Goal: Information Seeking & Learning: Learn about a topic

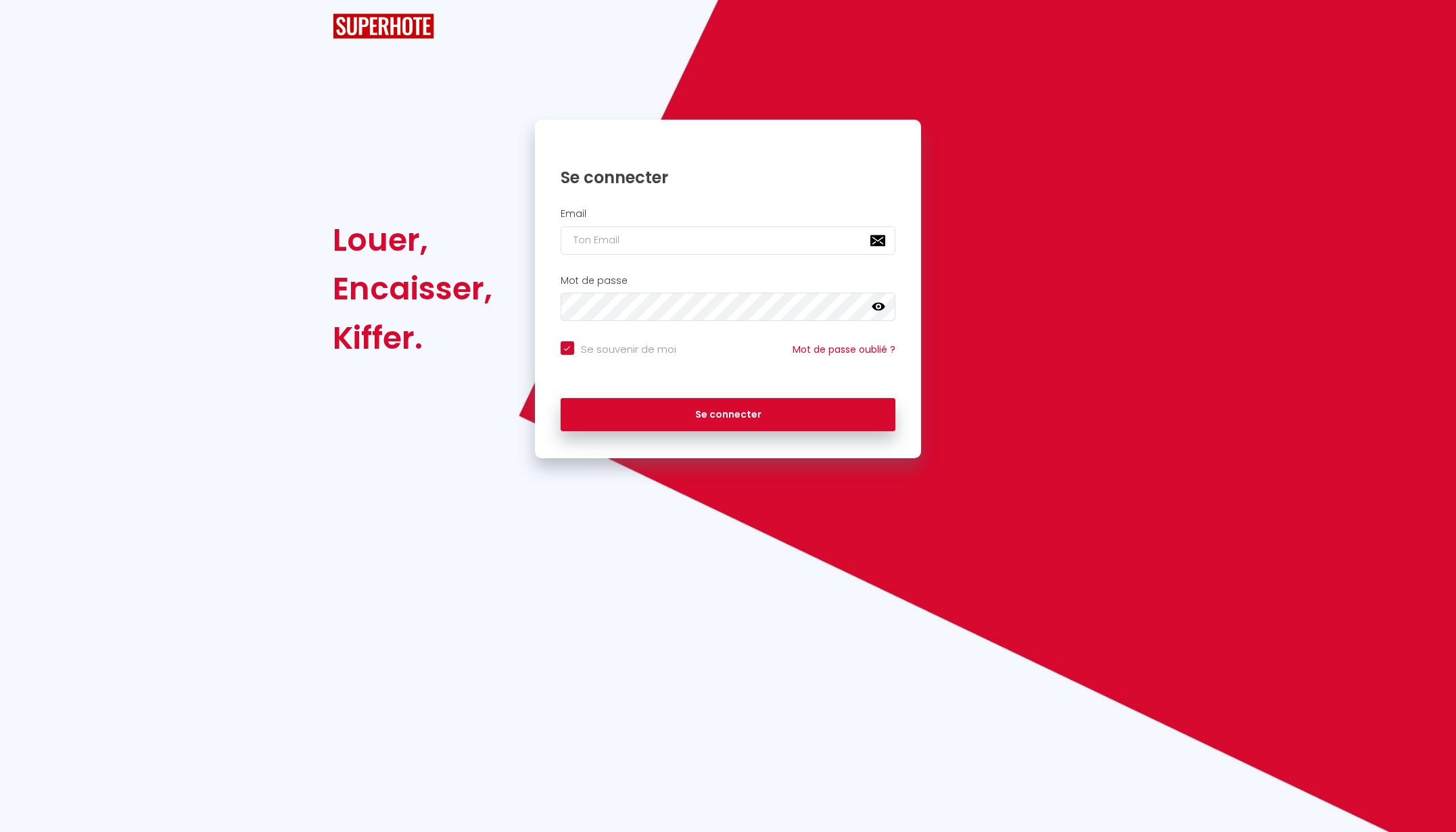
checkbox input "true"
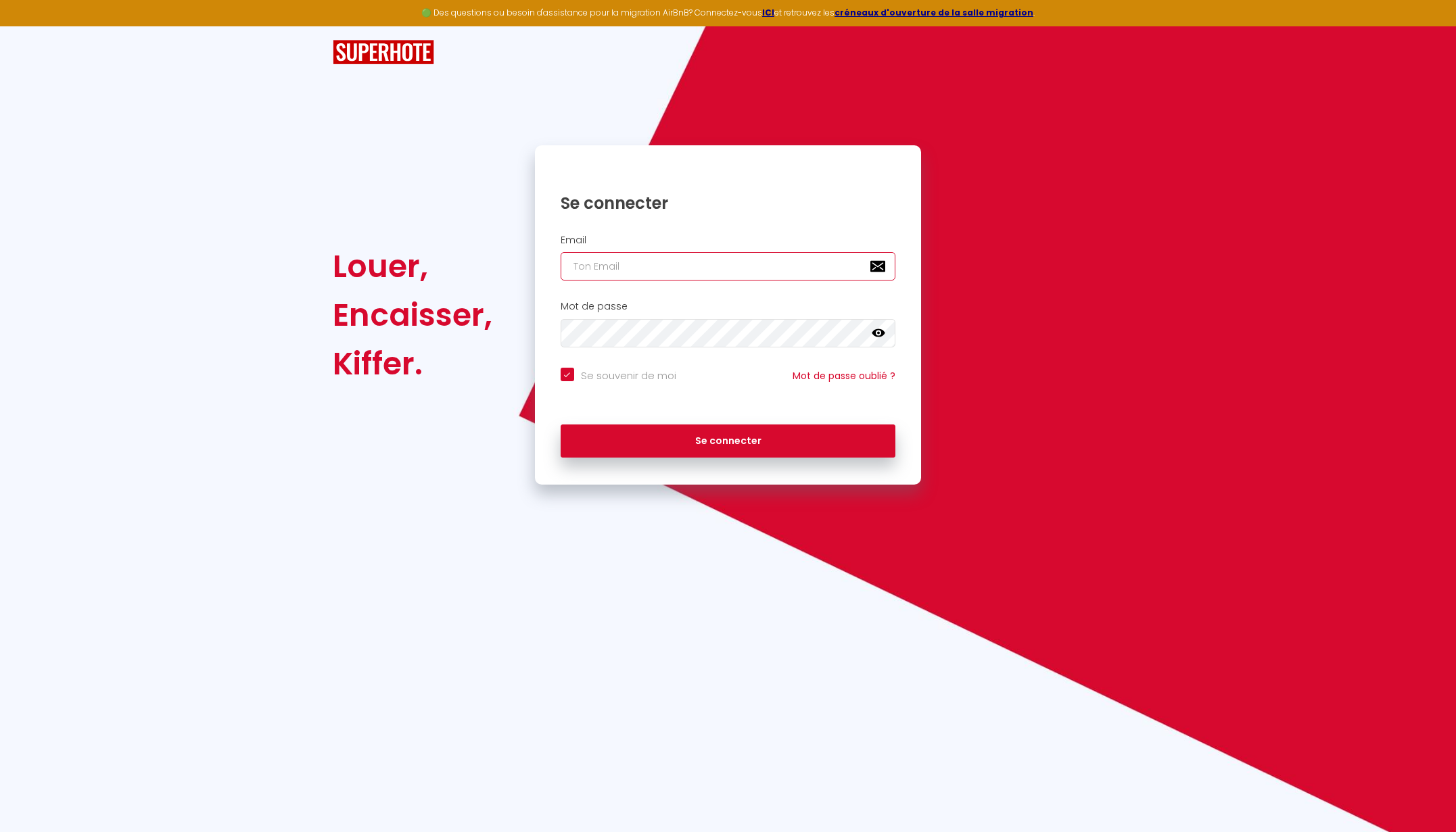
click at [691, 264] on input "email" at bounding box center [728, 266] width 335 height 29
type input "h"
checkbox input "true"
type input "he"
checkbox input "true"
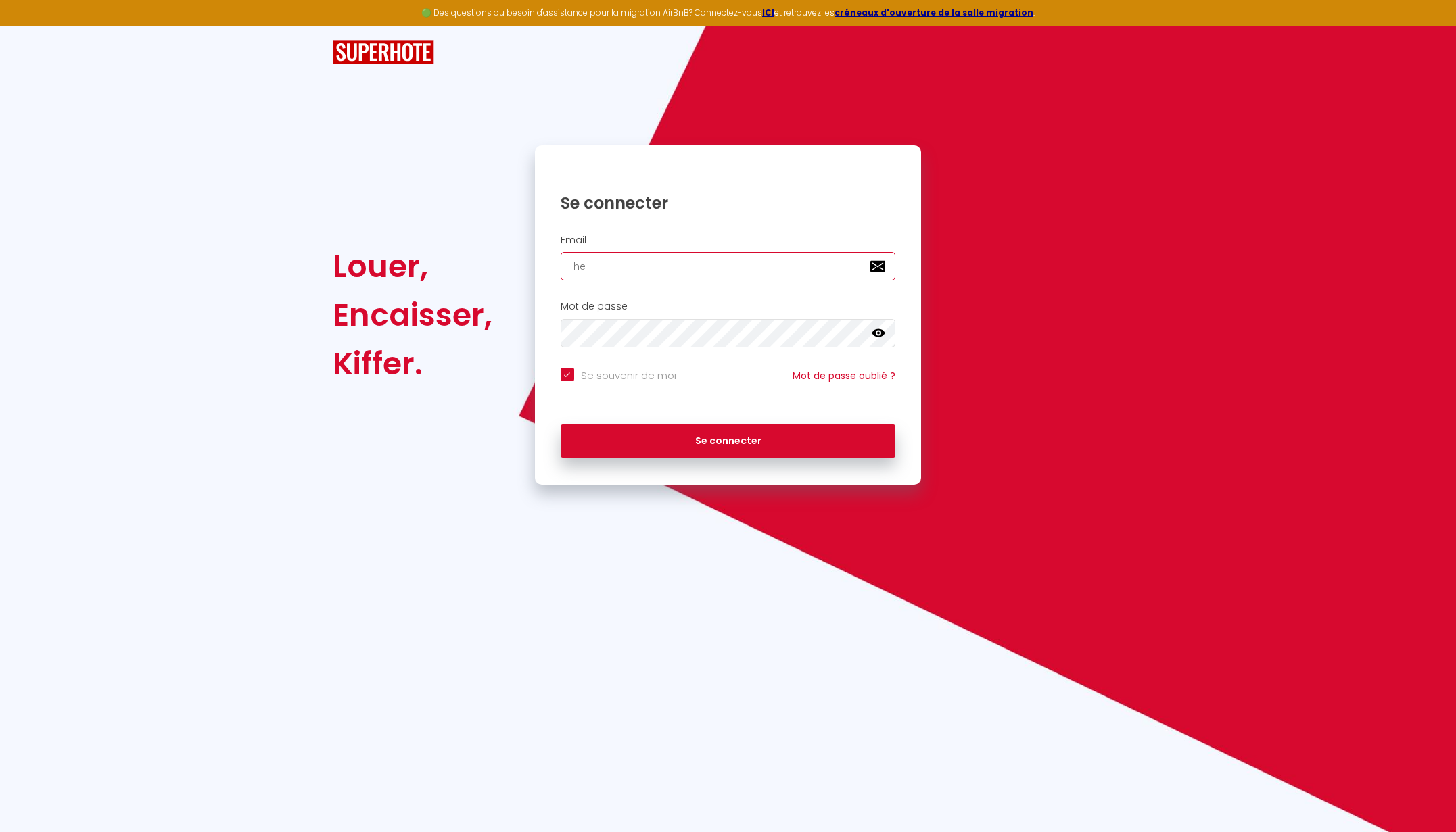
type input "hen"
checkbox input "true"
type input "henr"
checkbox input "true"
type input "[PERSON_NAME]"
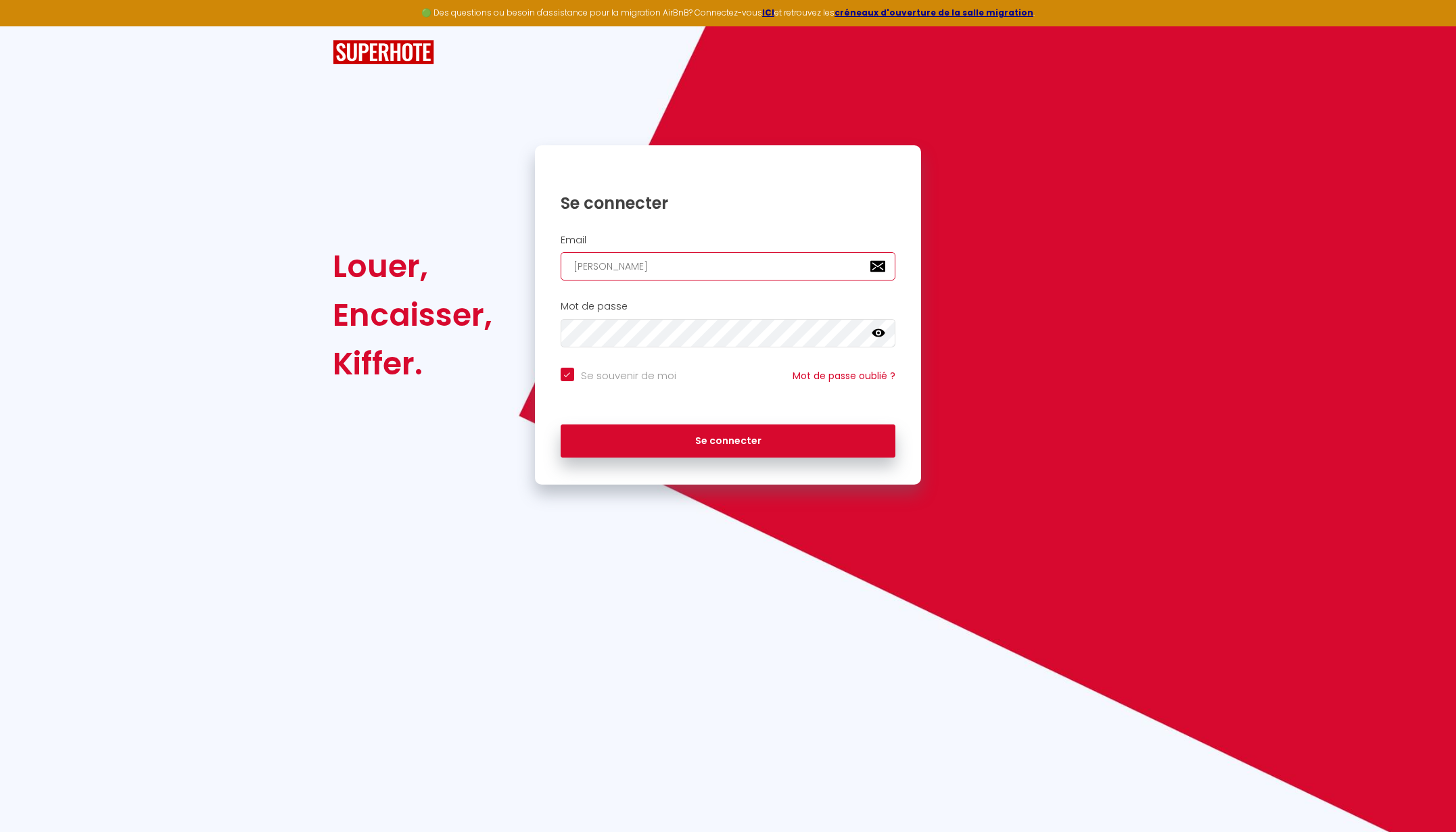
checkbox input "true"
type input "[PERSON_NAME]."
checkbox input "true"
type input "[PERSON_NAME].g"
checkbox input "true"
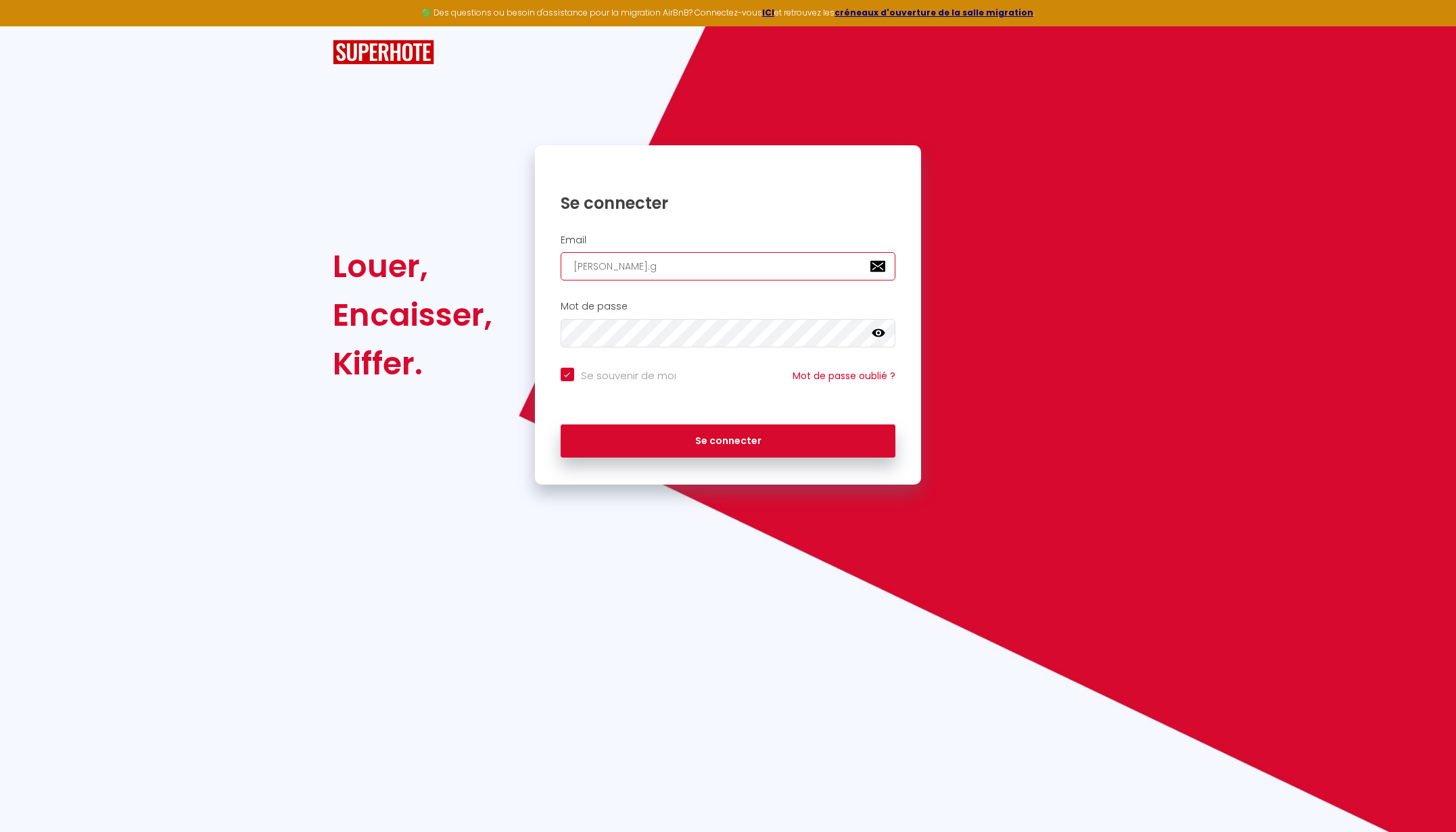
type input "[DOMAIN_NAME]"
checkbox input "true"
type input "[PERSON_NAME].gre"
checkbox input "true"
type input "[PERSON_NAME].grel"
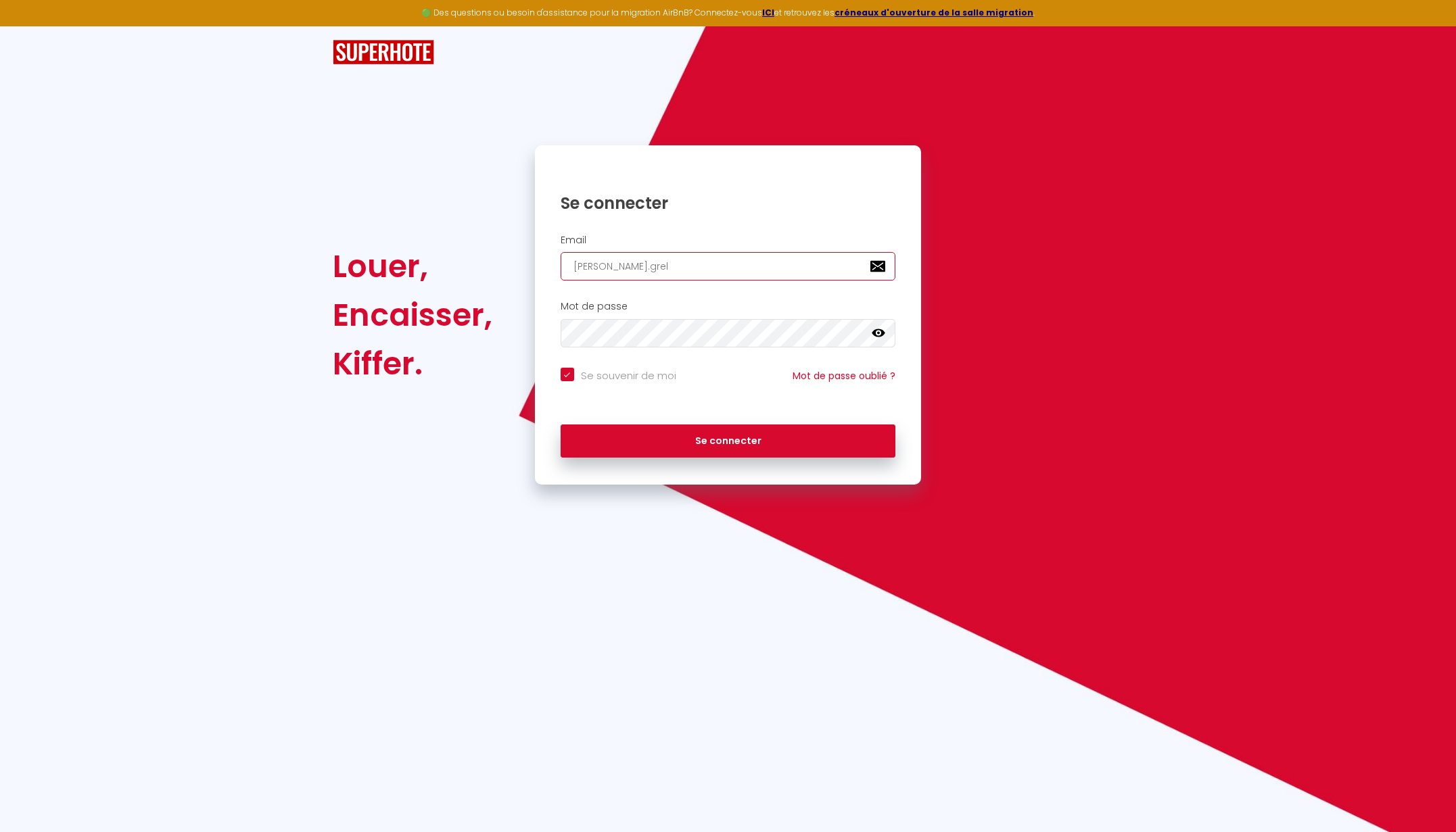
checkbox input "true"
type input "[PERSON_NAME].[PERSON_NAME]"
checkbox input "true"
type input "[PERSON_NAME].[PERSON_NAME]"
checkbox input "true"
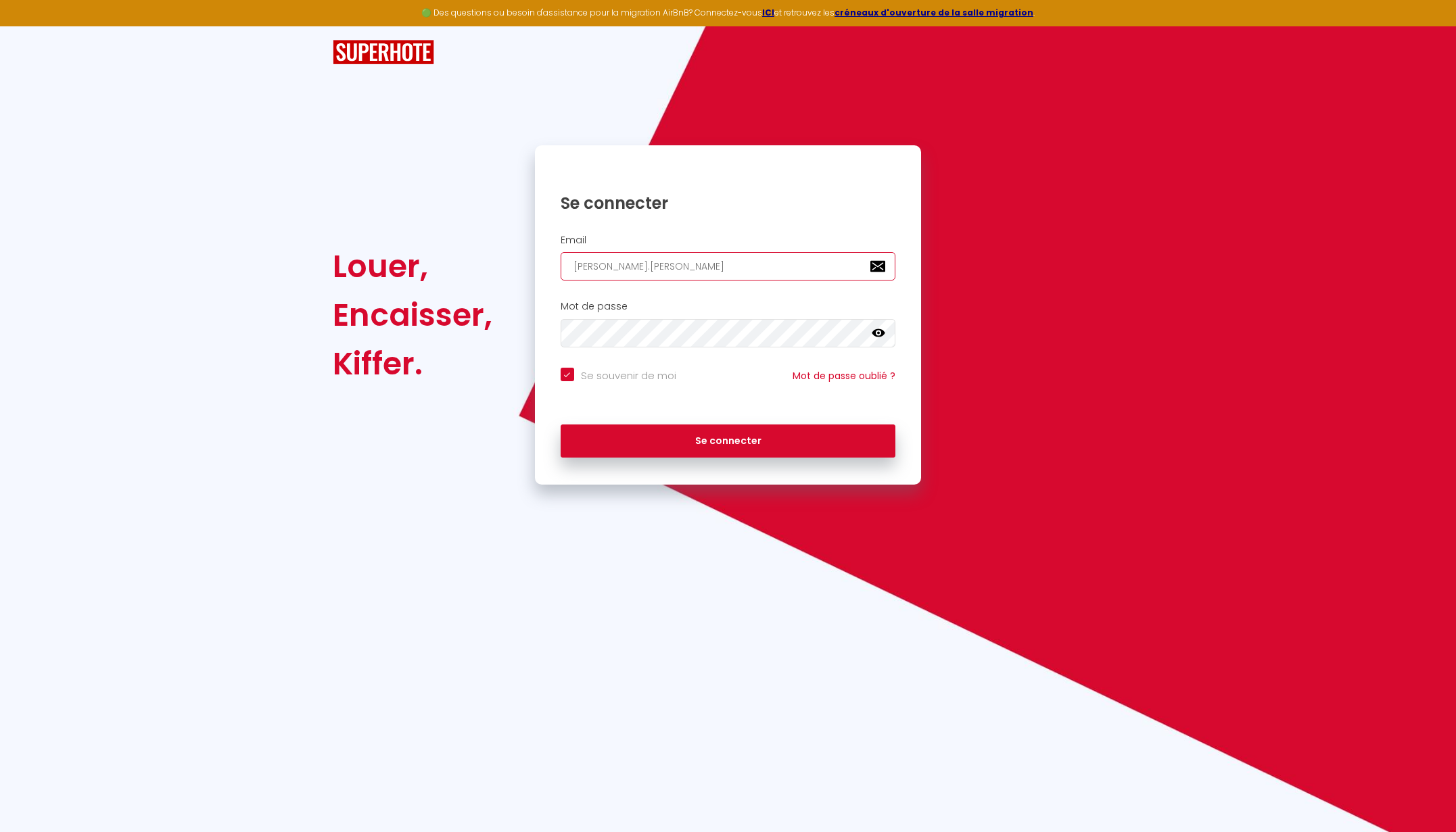
type input "[PERSON_NAME].grelloi"
checkbox input "true"
type input "[PERSON_NAME].grellois"
checkbox input "true"
type input "[PERSON_NAME].grellois@"
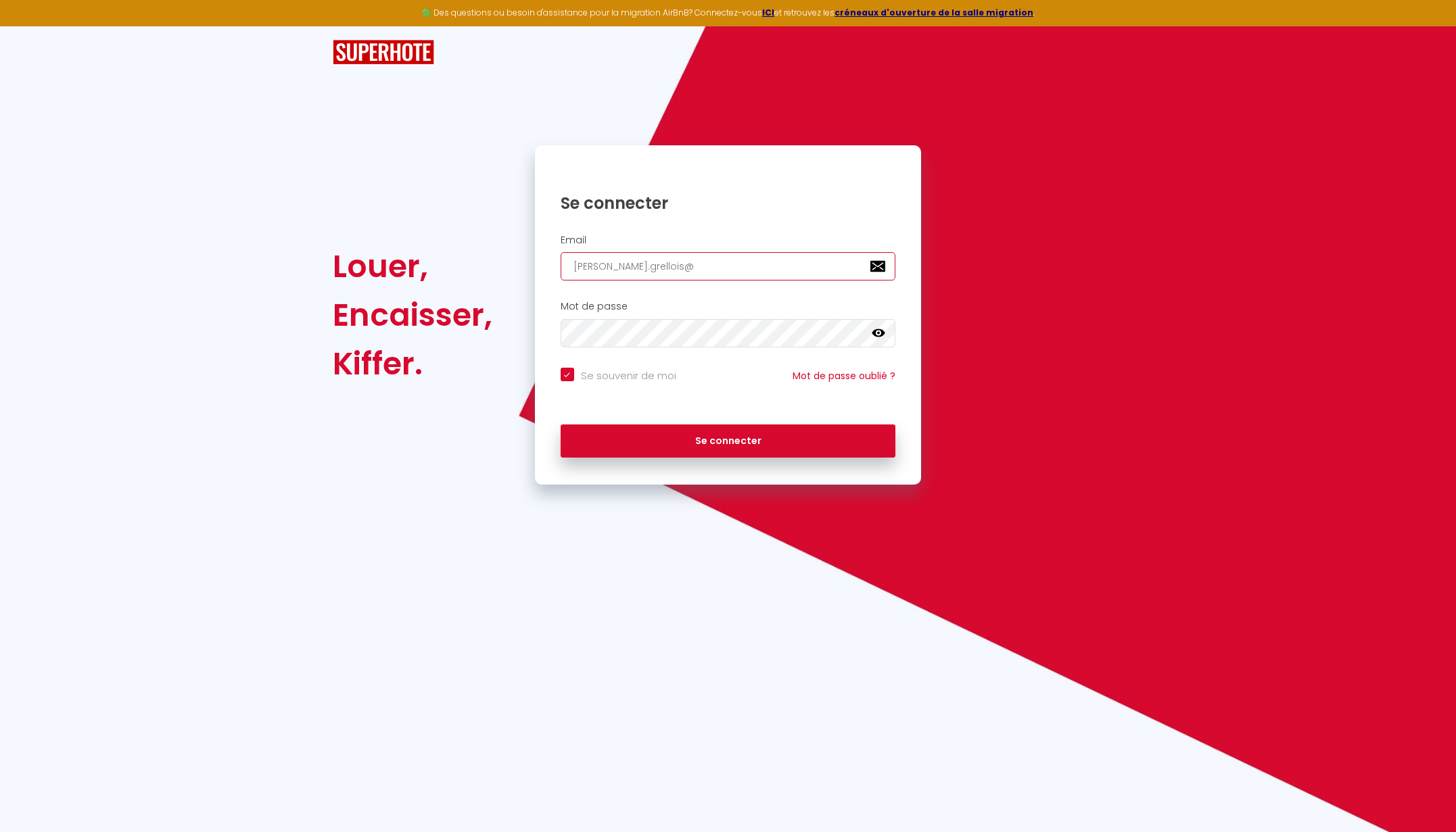
checkbox input "true"
type input "[PERSON_NAME]"
checkbox input "true"
type input "[PERSON_NAME]"
checkbox input "true"
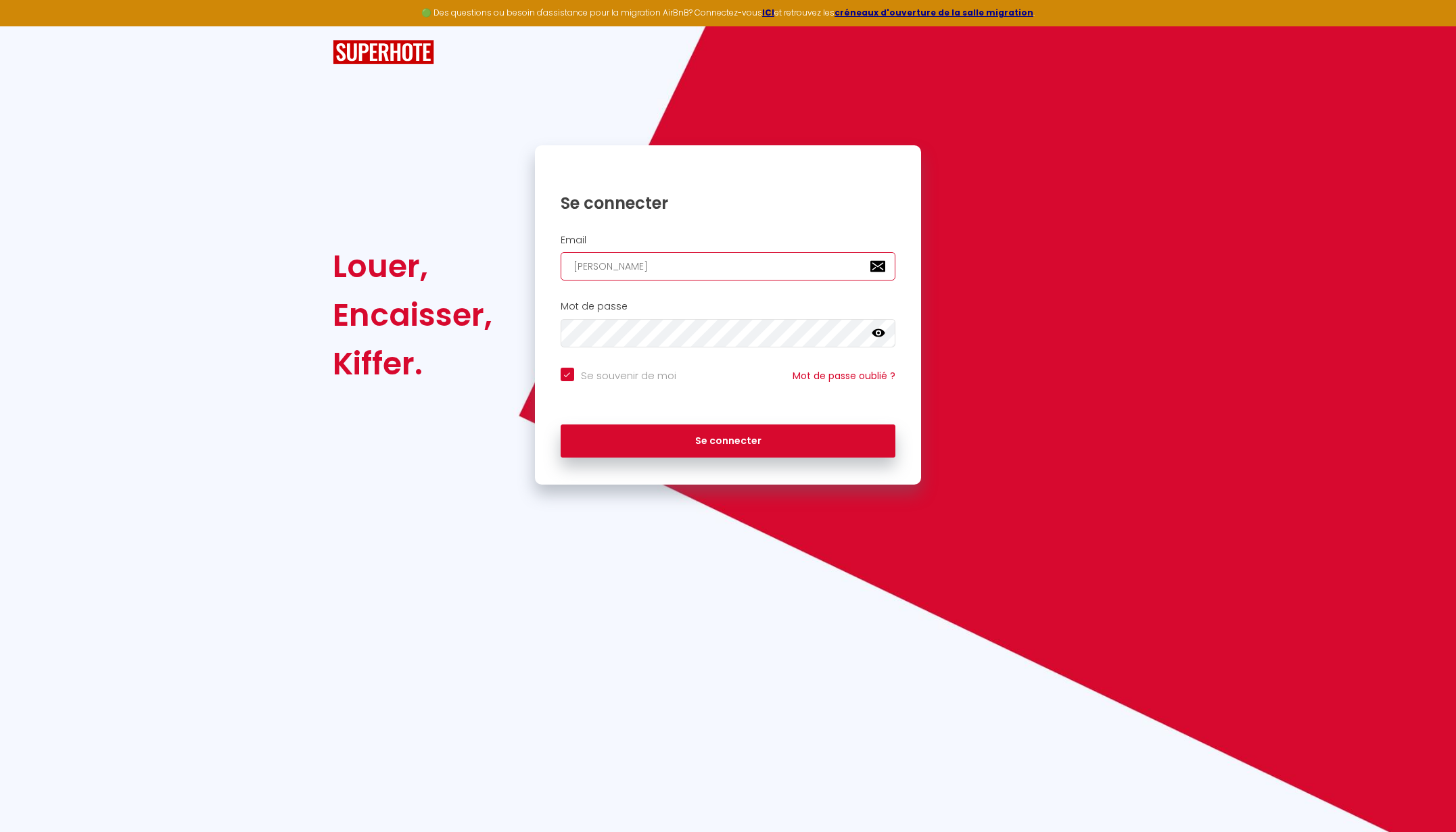
type input "[PERSON_NAME]"
checkbox input "true"
type input "[PERSON_NAME]"
checkbox input "true"
type input "[PERSON_NAME]"
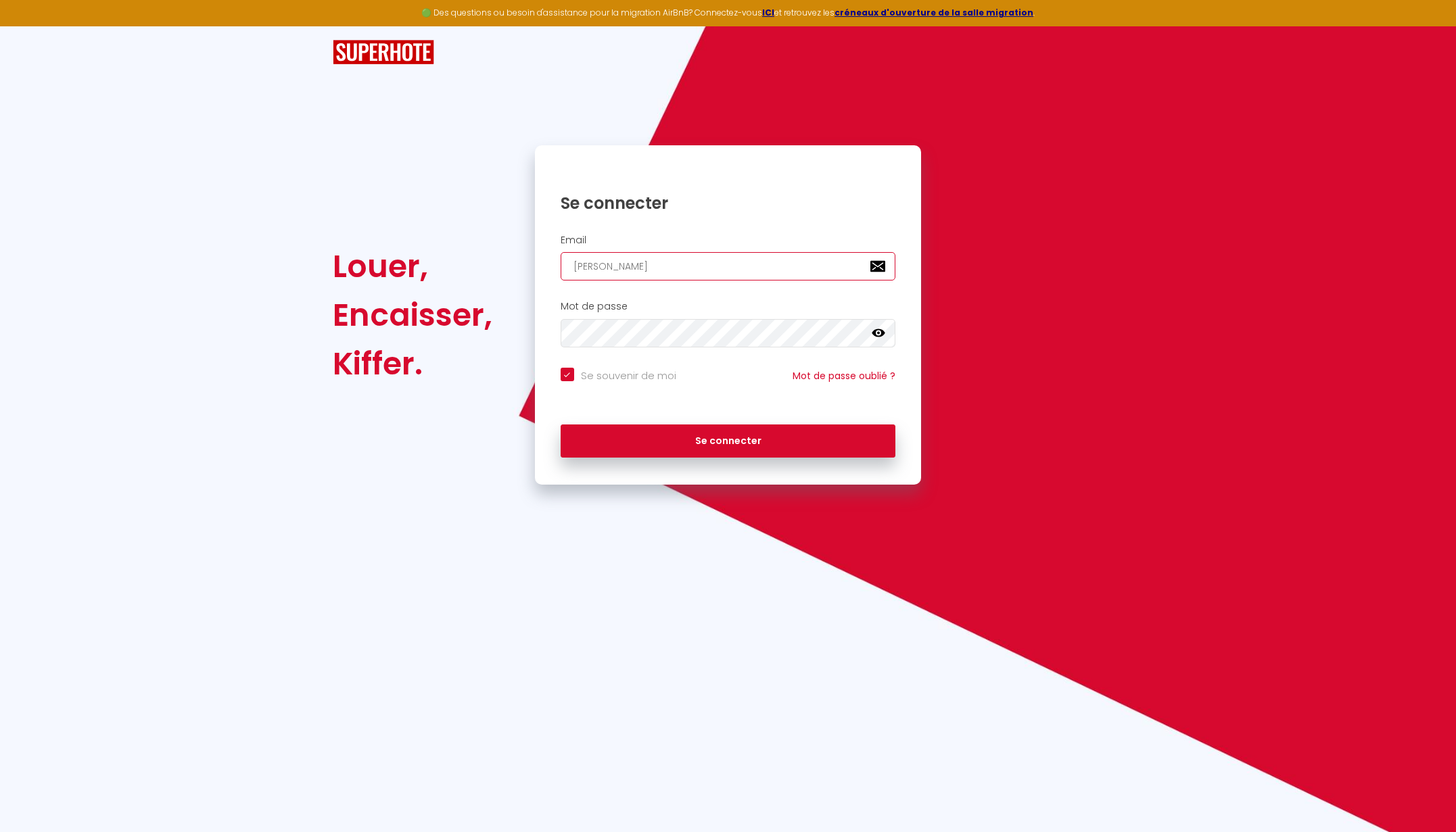
checkbox input "true"
type input "[PERSON_NAME]"
checkbox input "true"
type input "[PERSON_NAME]-"
checkbox input "true"
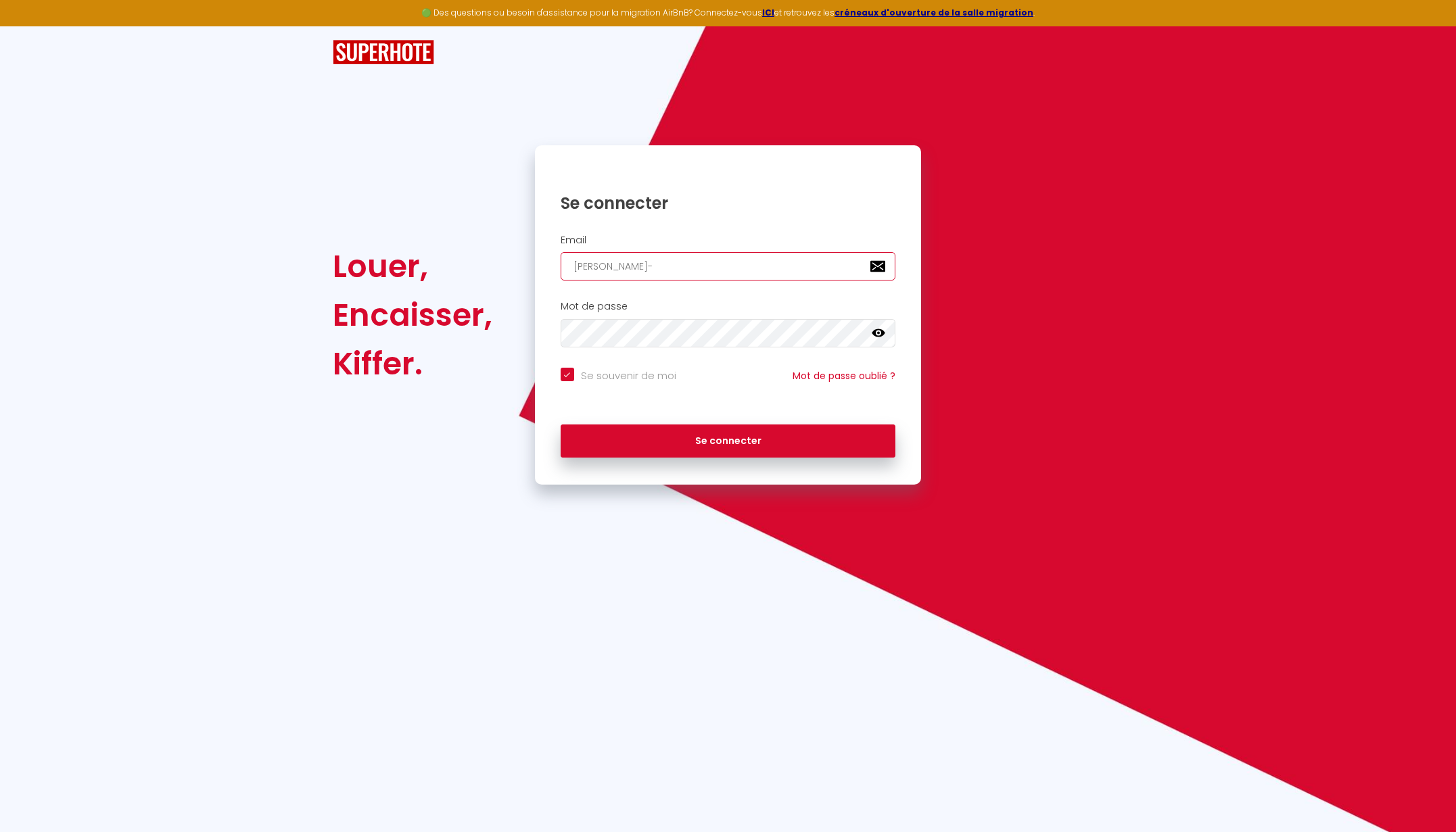
type input "[PERSON_NAME]"
checkbox input "true"
type input "[PERSON_NAME]"
checkbox input "true"
type input "[PERSON_NAME]."
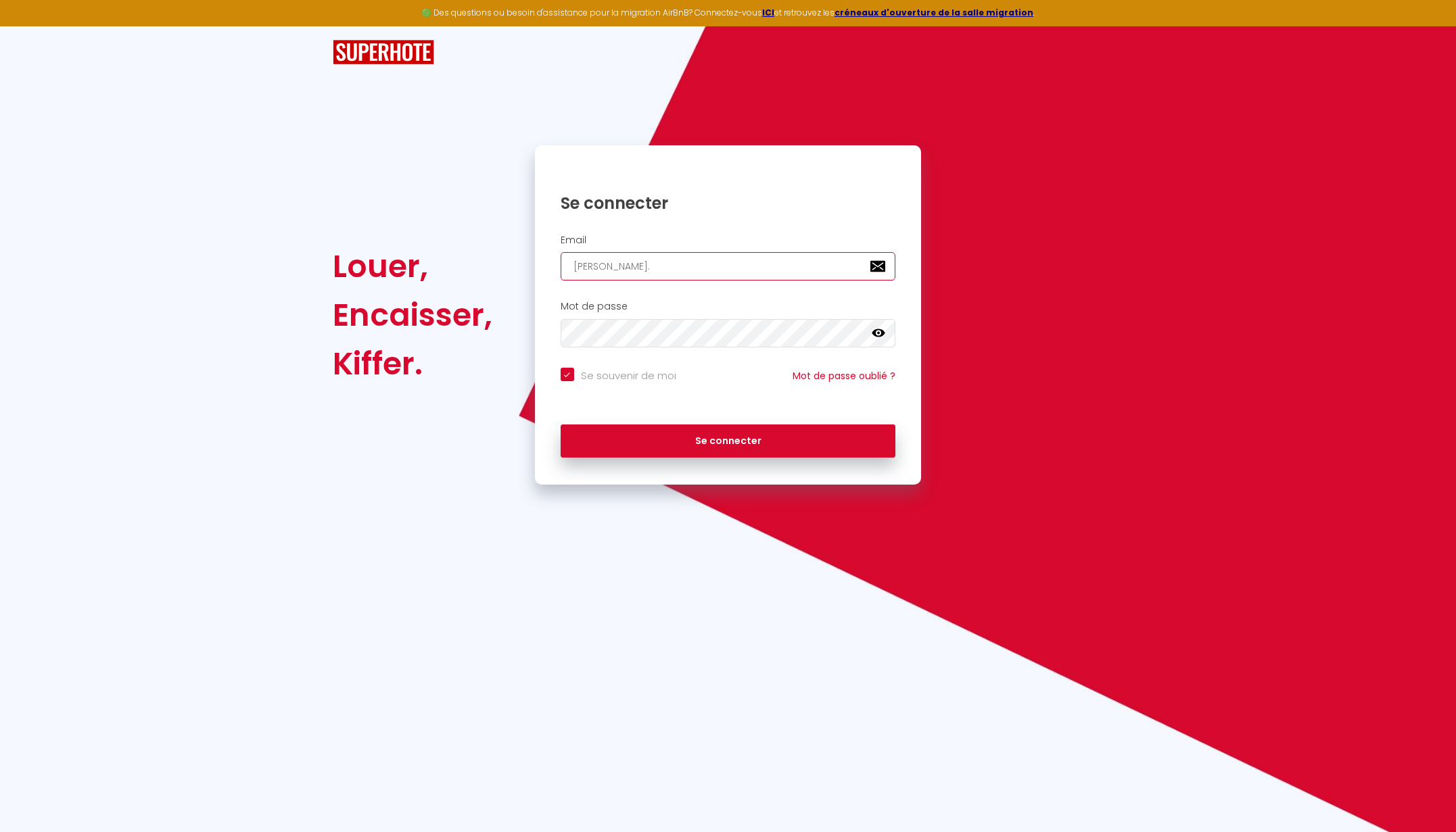
checkbox input "true"
type input "[PERSON_NAME]"
checkbox input "true"
type input "[PERSON_NAME][EMAIL_ADDRESS][DOMAIN_NAME]"
checkbox input "true"
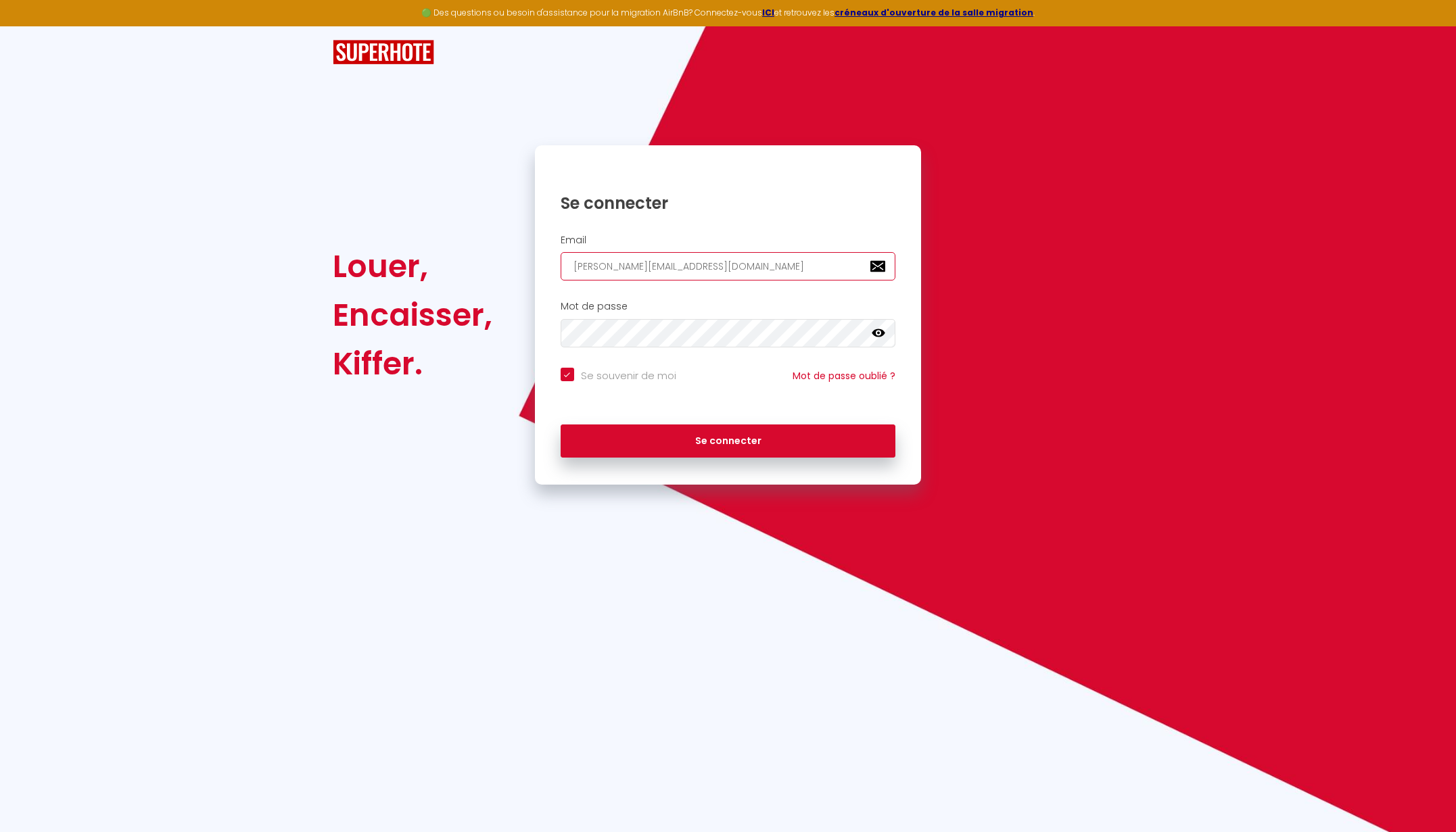
type input "[PERSON_NAME][EMAIL_ADDRESS][DOMAIN_NAME]"
checkbox input "true"
type input "[PERSON_NAME][EMAIL_ADDRESS][DOMAIN_NAME]"
click at [561, 425] on button "Se connecter" at bounding box center [728, 442] width 335 height 34
checkbox input "true"
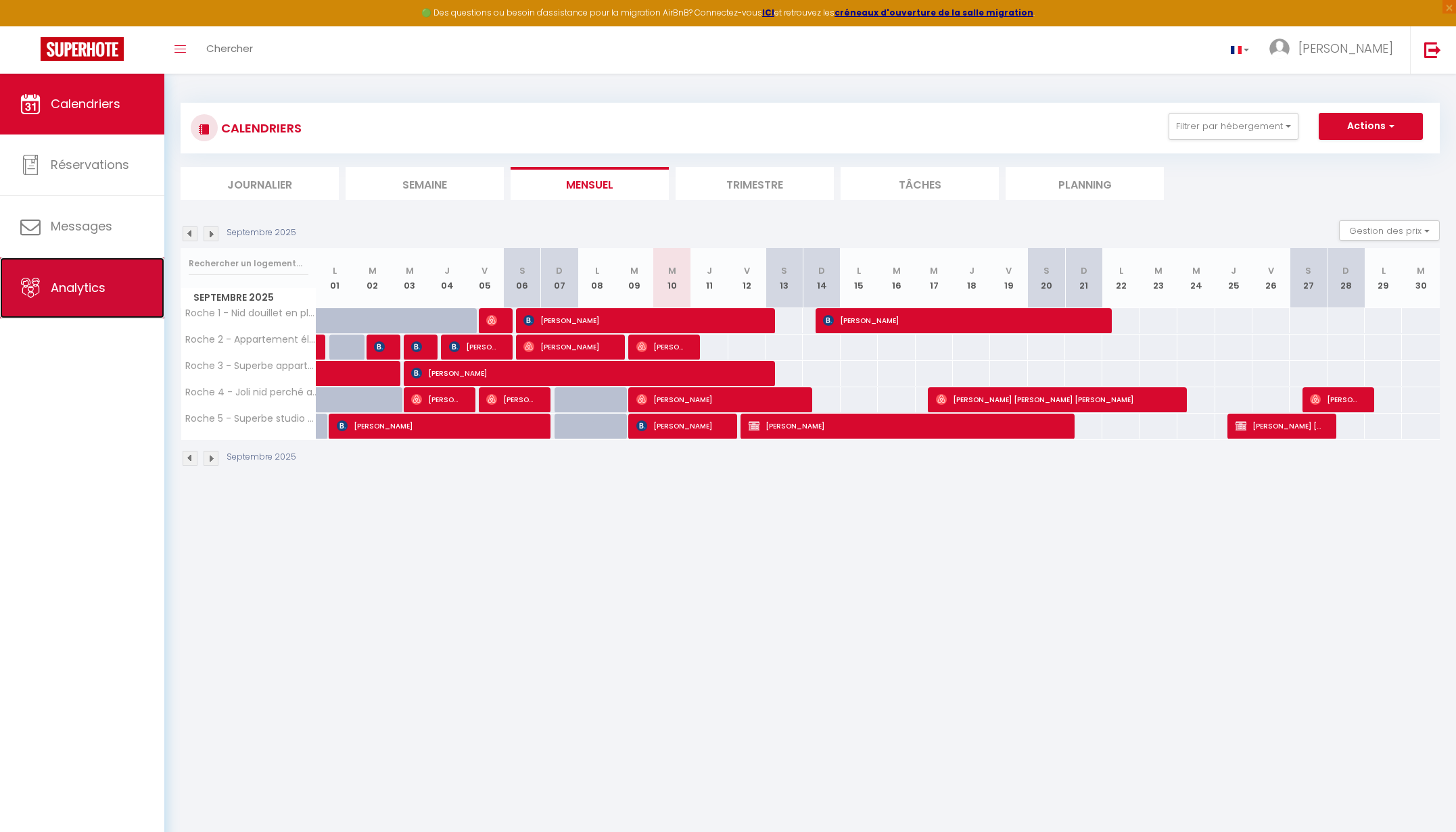
click at [92, 285] on span "Analytics" at bounding box center [78, 287] width 55 height 17
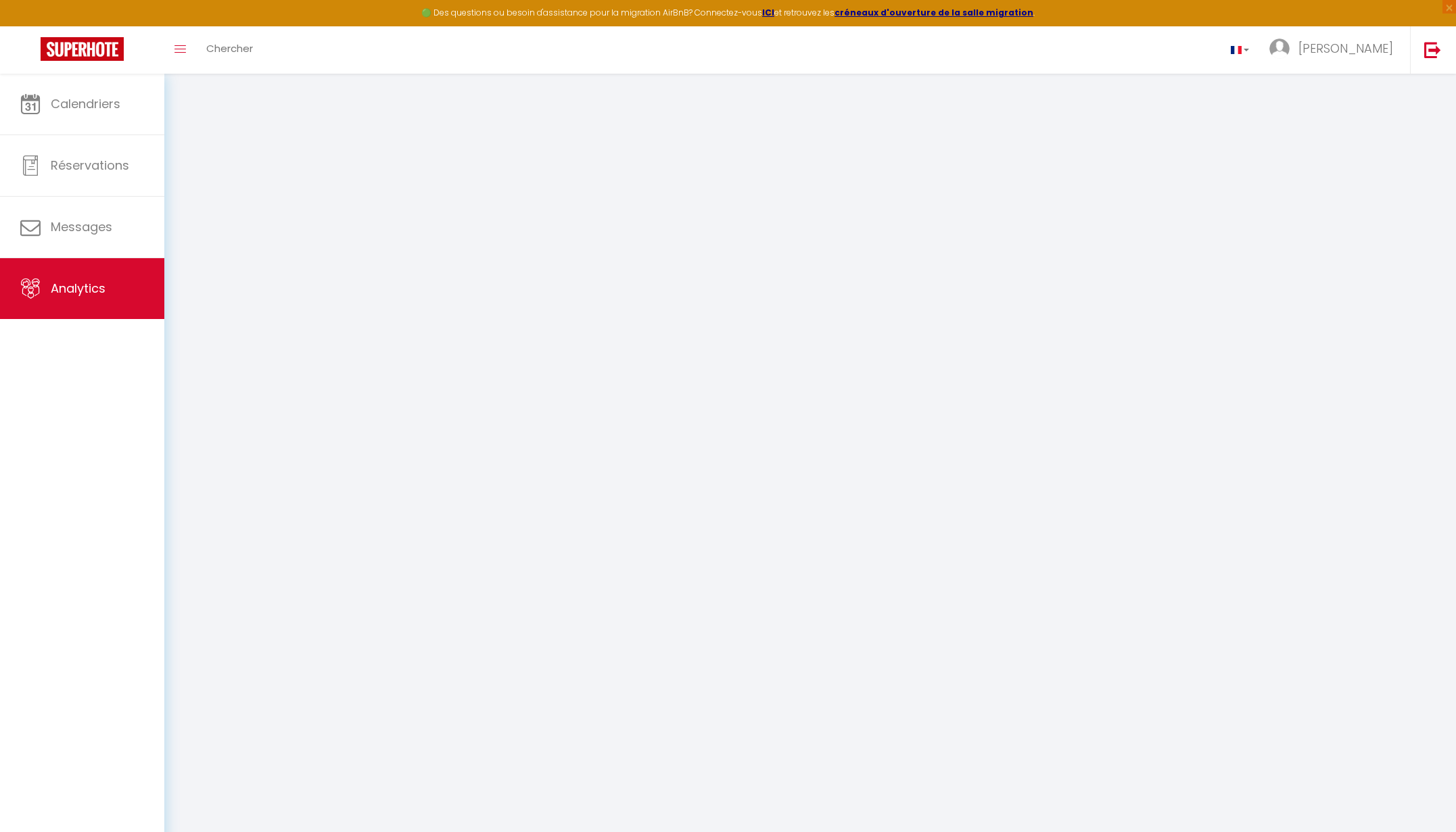
select select "2025"
select select "9"
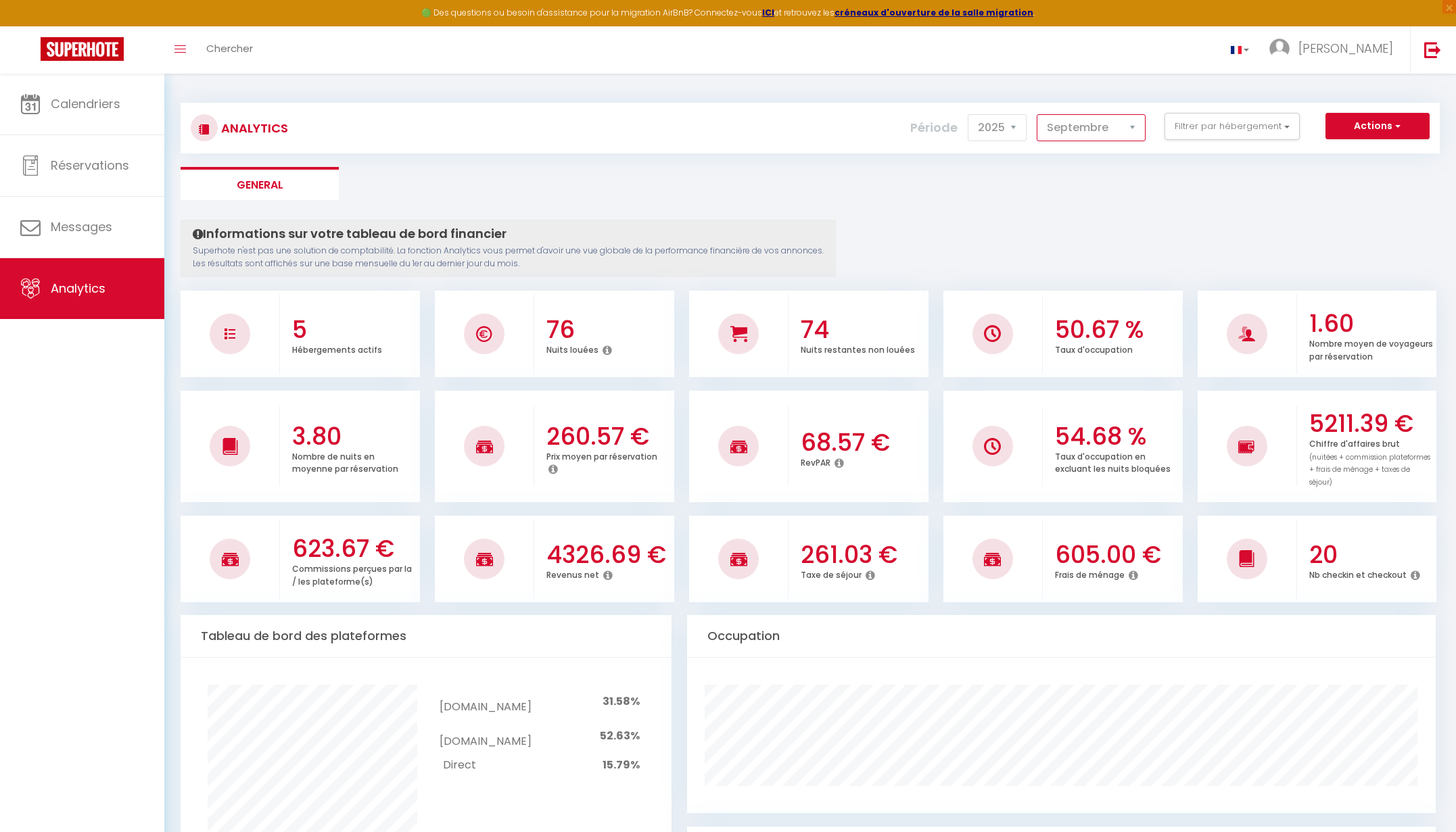
click at [1107, 139] on select "[PERSON_NAME] Mars [PERSON_NAME] Juin Juillet Août Septembre Octobre Novembre D…" at bounding box center [1090, 128] width 108 height 27
click at [996, 127] on select "2014 2015 2016 2017 2018 2019 2020 2021 2022 2023 2024 2025 2026 2027" at bounding box center [997, 128] width 59 height 27
click at [988, 125] on select "2014 2015 2016 2017 2018 2019 2020 2021 2022 2023 2024 2025 2026 2027" at bounding box center [997, 128] width 59 height 27
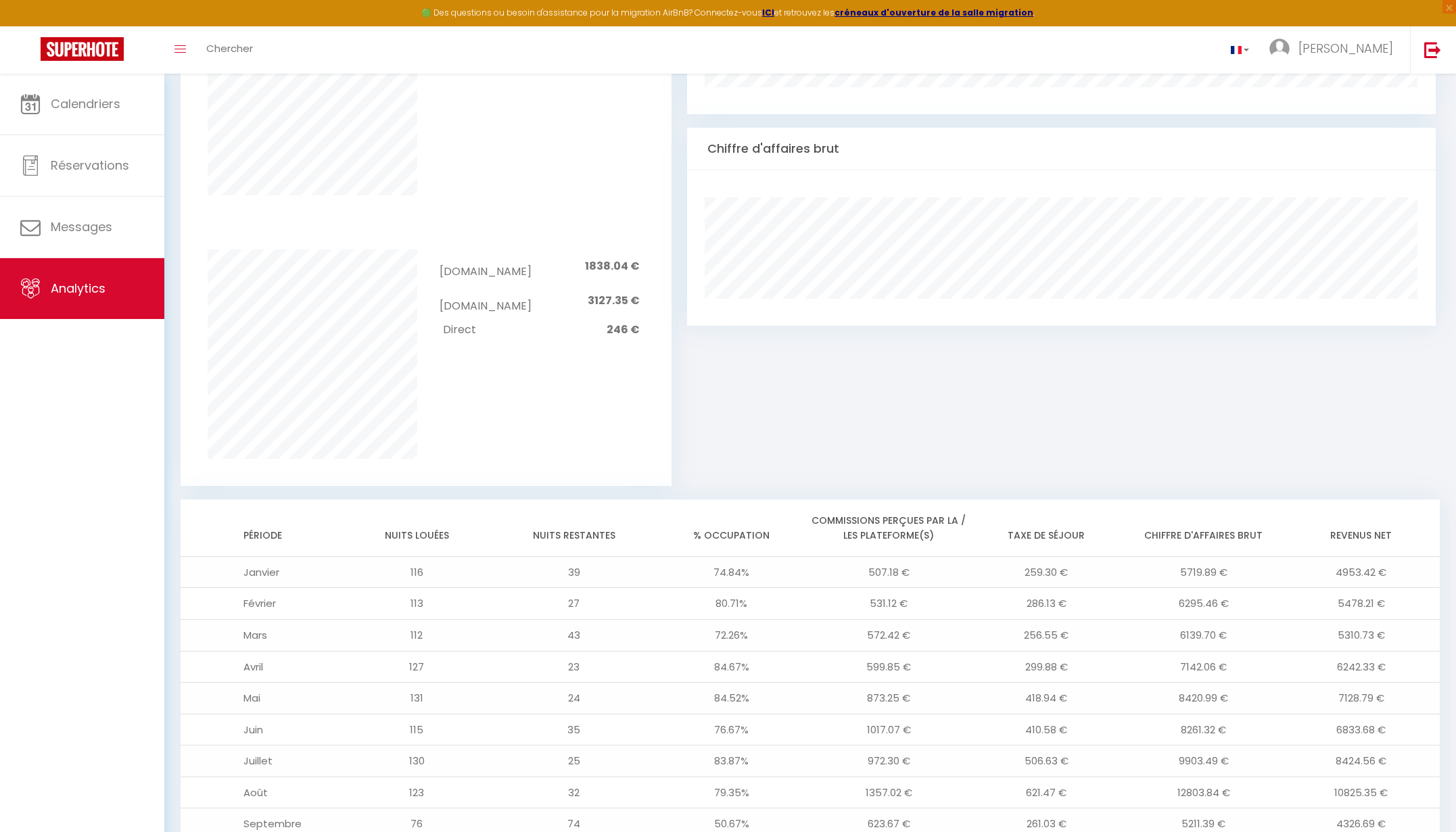
scroll to position [866, 0]
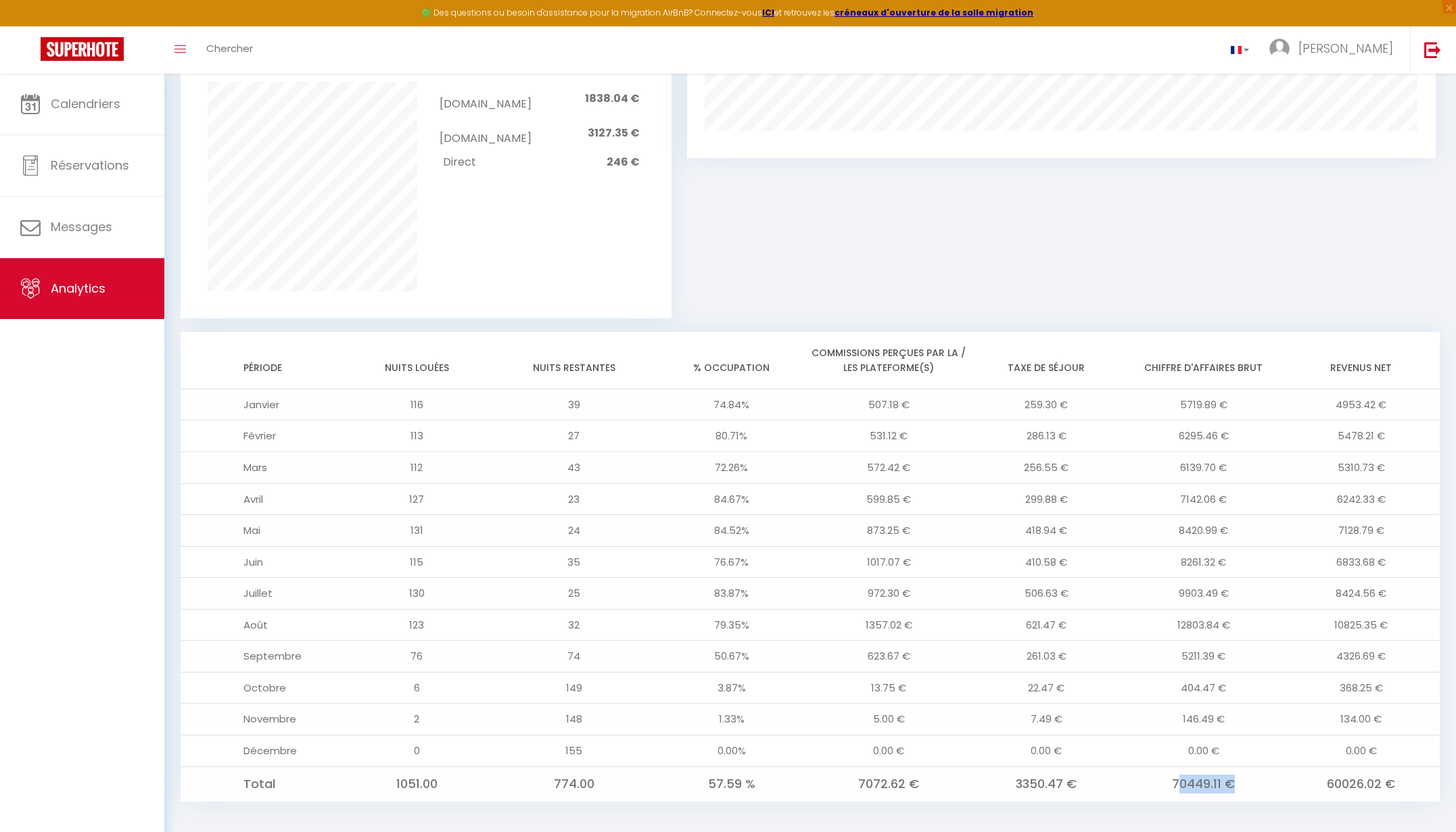
drag, startPoint x: 1181, startPoint y: 774, endPoint x: 1234, endPoint y: 773, distance: 53.0
click at [1234, 773] on td "70449.11 €" at bounding box center [1204, 784] width 158 height 34
drag, startPoint x: 1234, startPoint y: 773, endPoint x: 1314, endPoint y: 771, distance: 80.0
click at [1261, 773] on td "70449.11 €" at bounding box center [1204, 784] width 158 height 34
drag, startPoint x: 1340, startPoint y: 769, endPoint x: 1397, endPoint y: 768, distance: 57.0
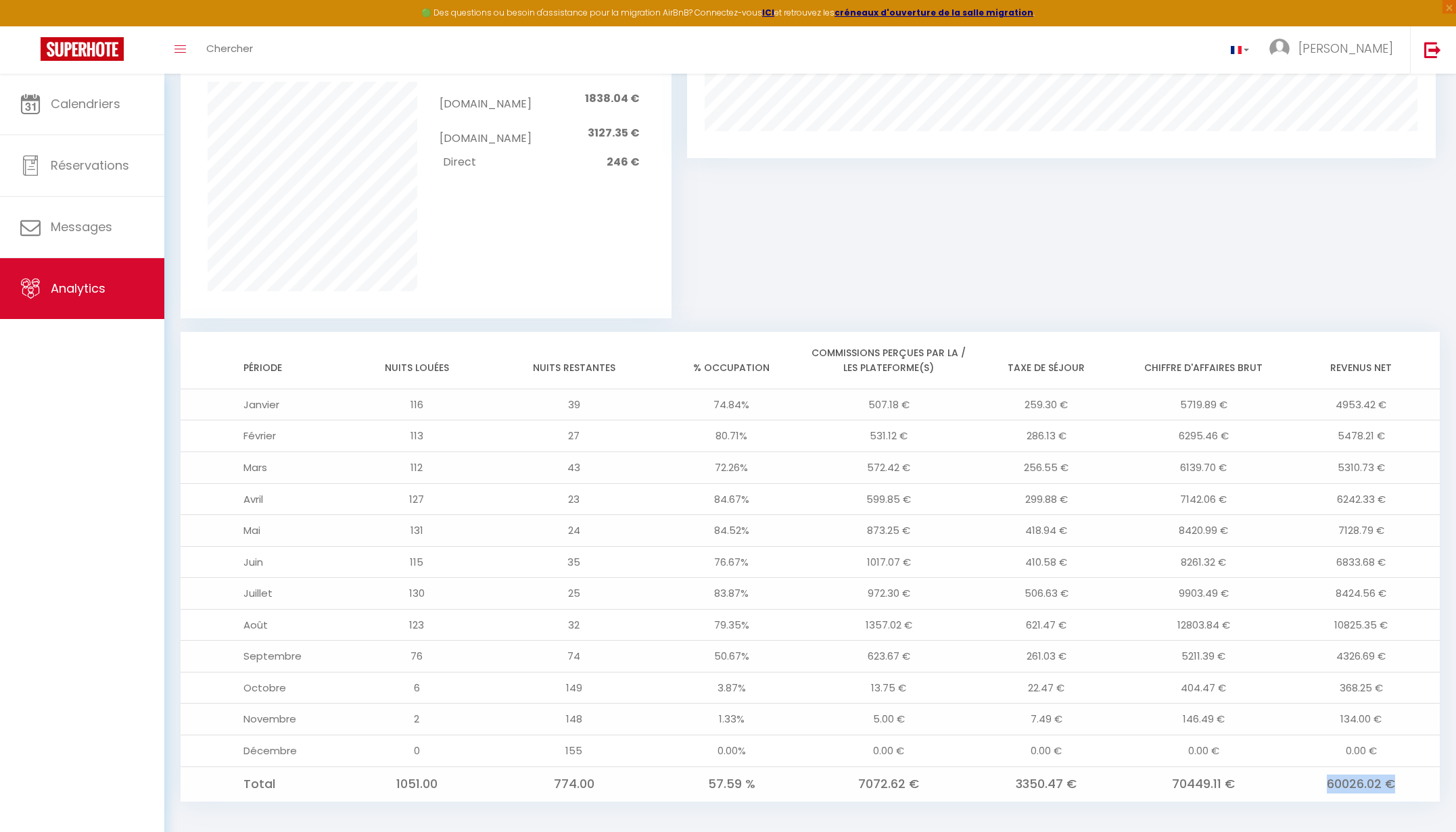
click at [1396, 768] on td "60026.02 €" at bounding box center [1361, 784] width 158 height 34
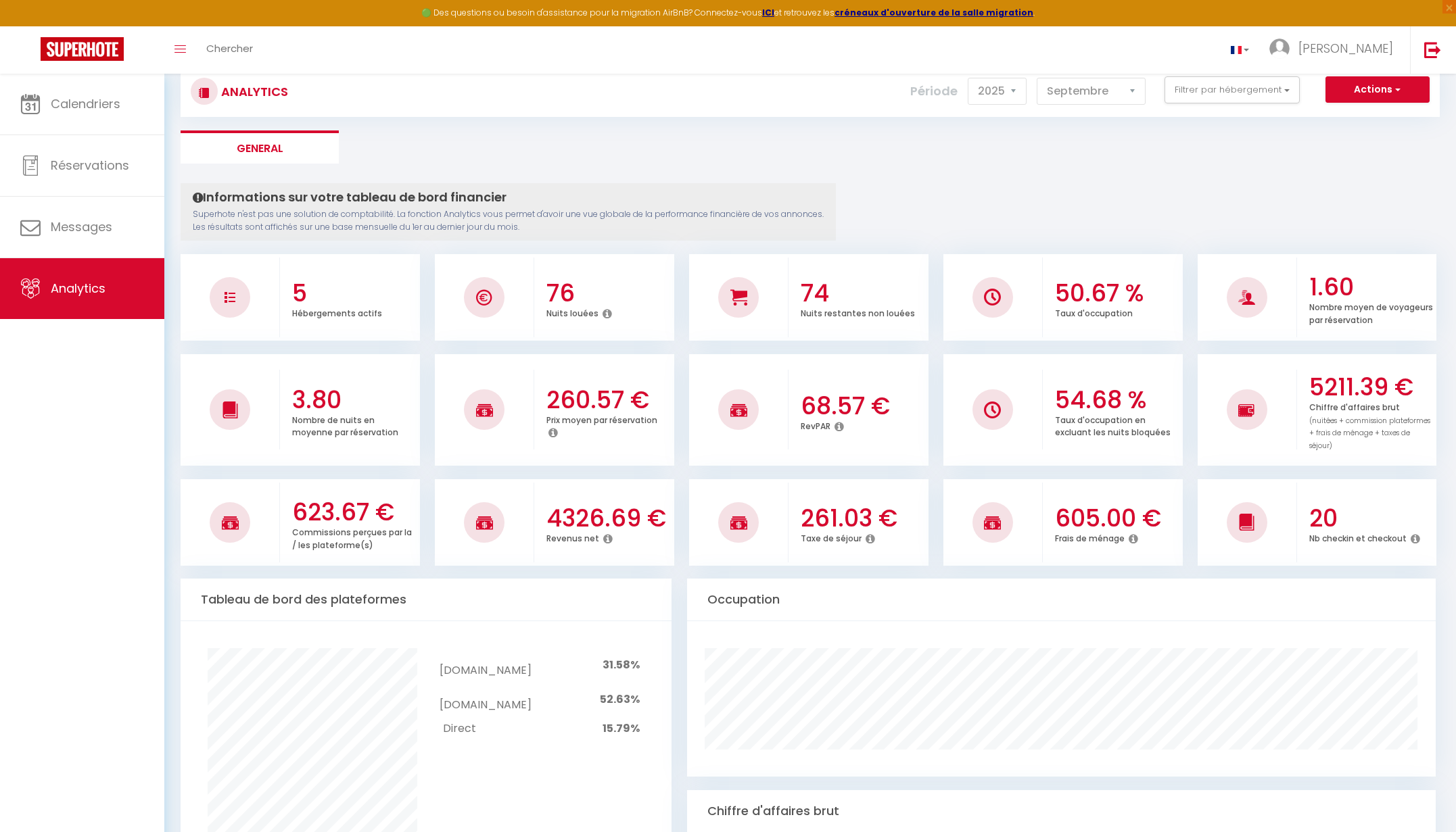
scroll to position [0, 0]
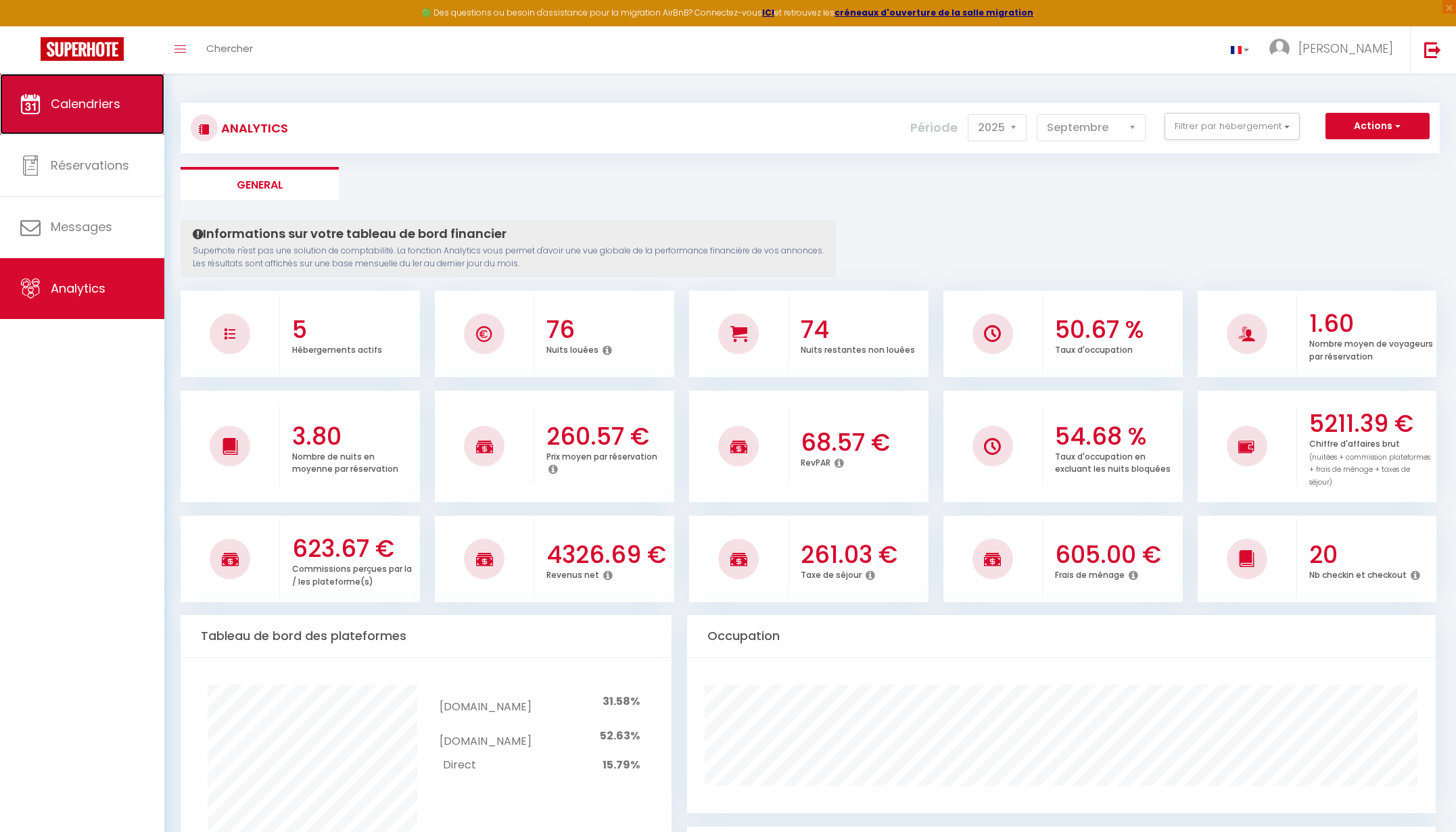
click at [78, 120] on link "Calendriers" at bounding box center [82, 104] width 164 height 61
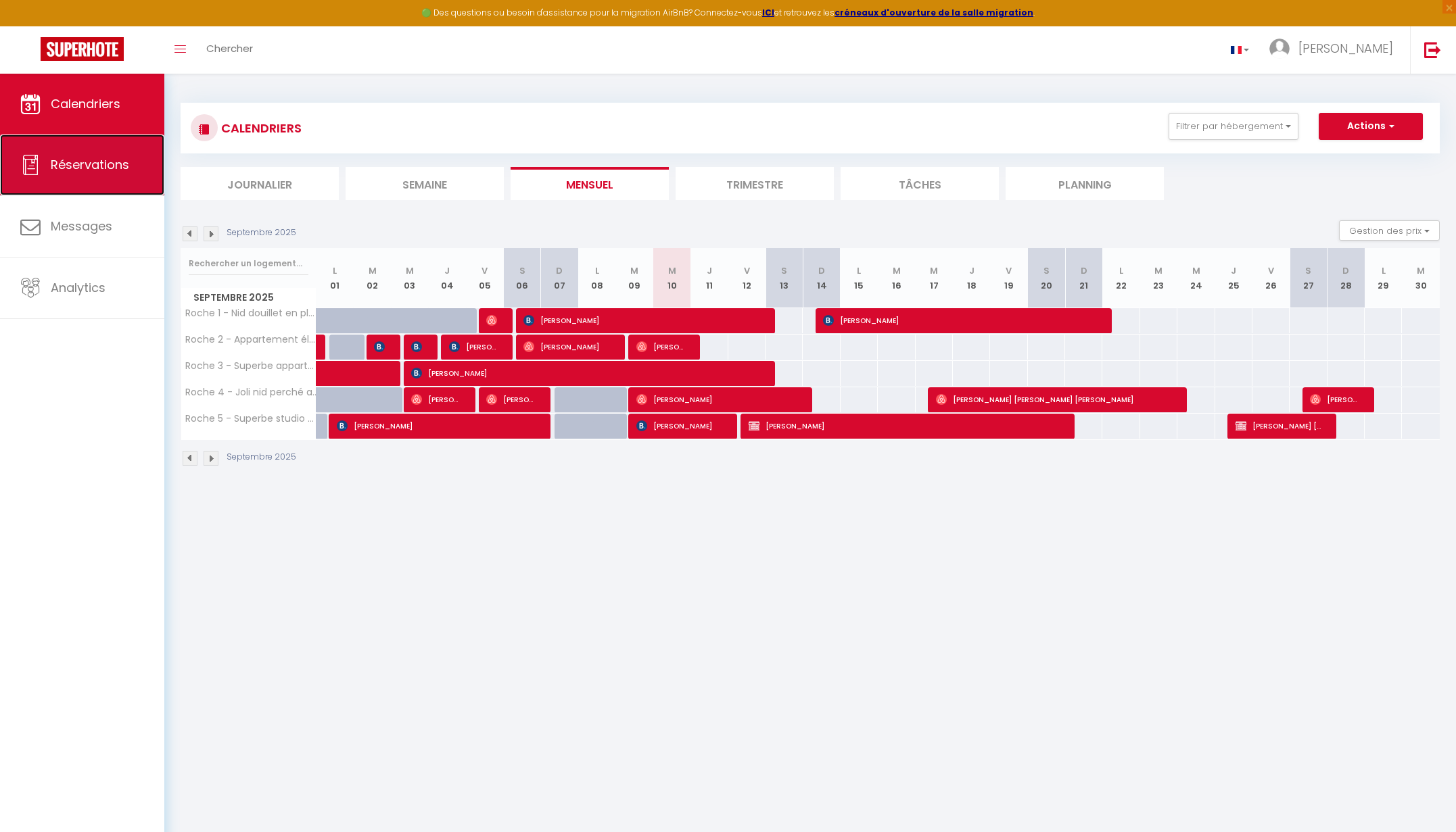
click at [95, 164] on span "Réservations" at bounding box center [90, 164] width 79 height 17
select select "not_cancelled"
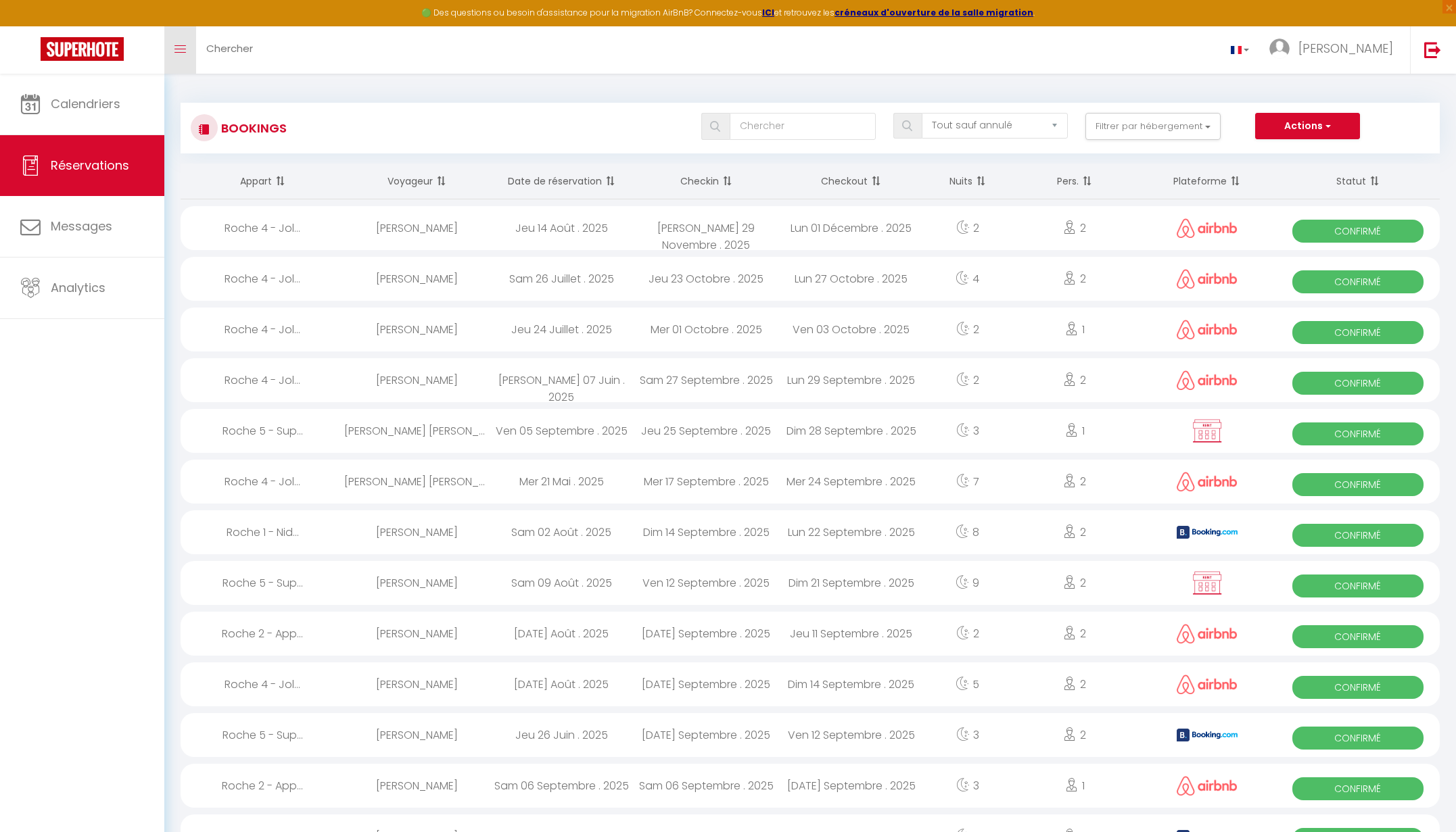
click at [177, 49] on icon "Toggle menubar" at bounding box center [180, 49] width 12 height 8
click at [177, 51] on icon "Toggle menubar" at bounding box center [180, 49] width 12 height 8
click at [99, 219] on span "Messages" at bounding box center [82, 226] width 62 height 17
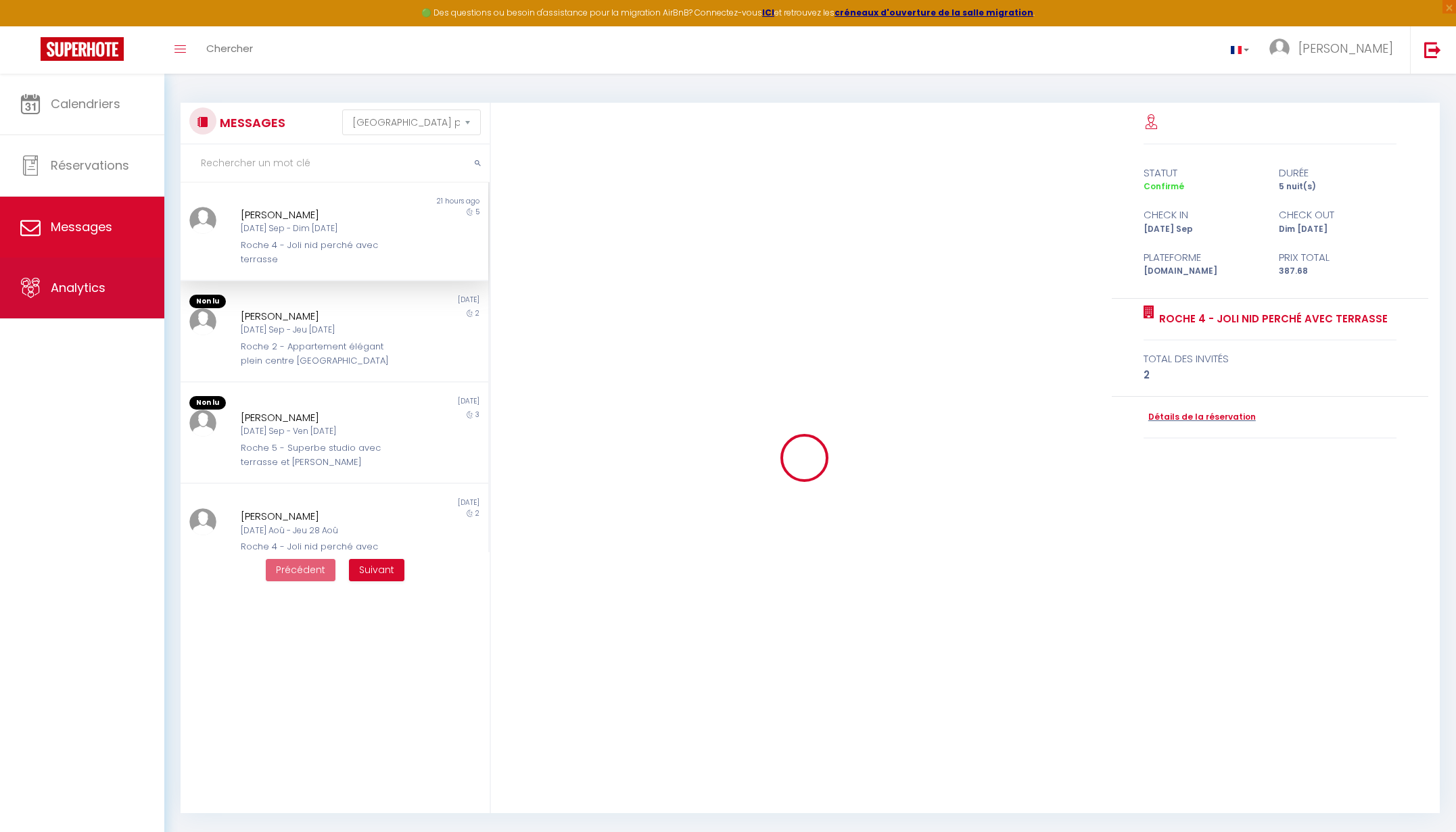
scroll to position [931, 0]
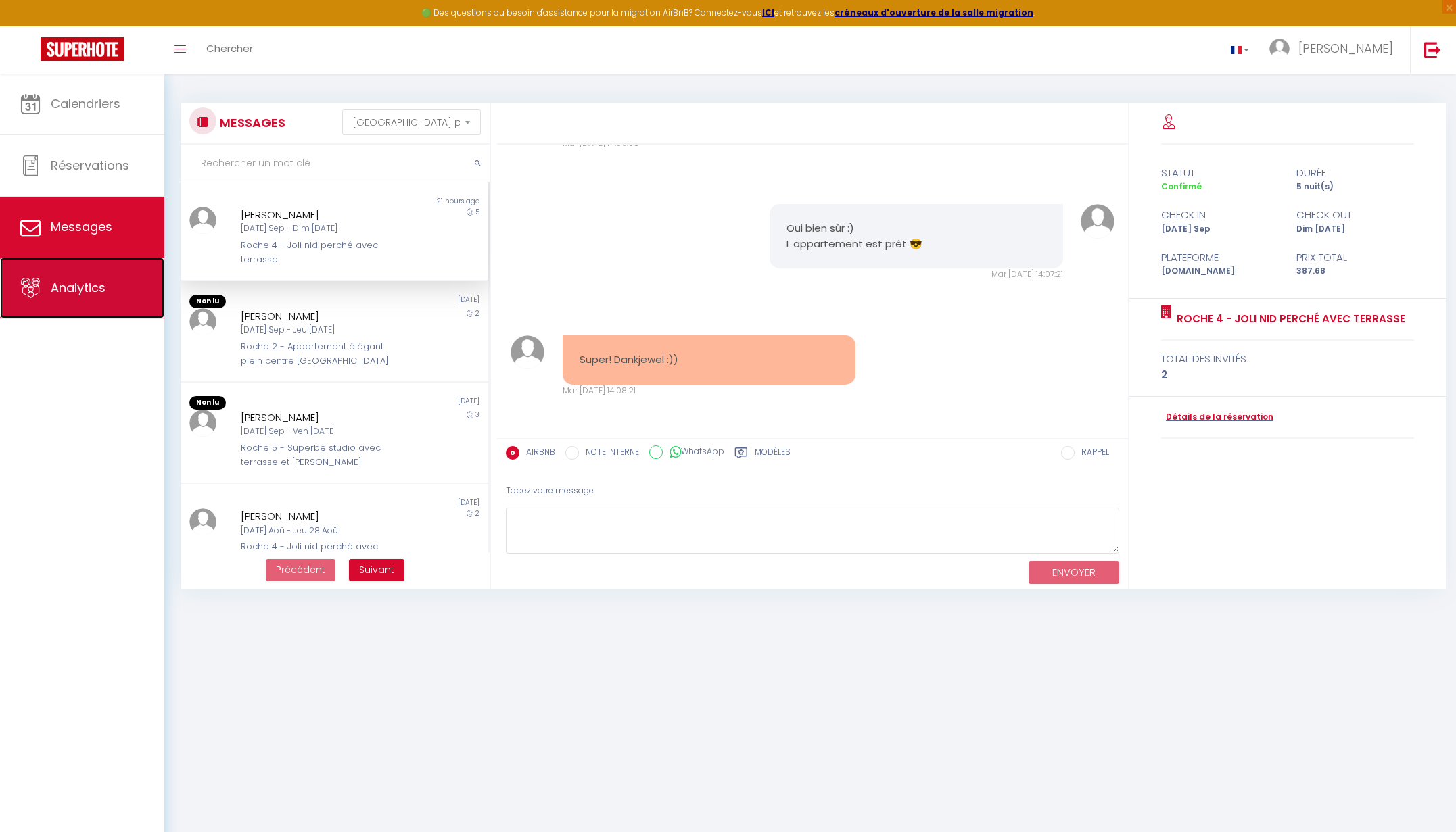
click at [81, 297] on link "Analytics" at bounding box center [82, 288] width 164 height 61
select select "2025"
select select "9"
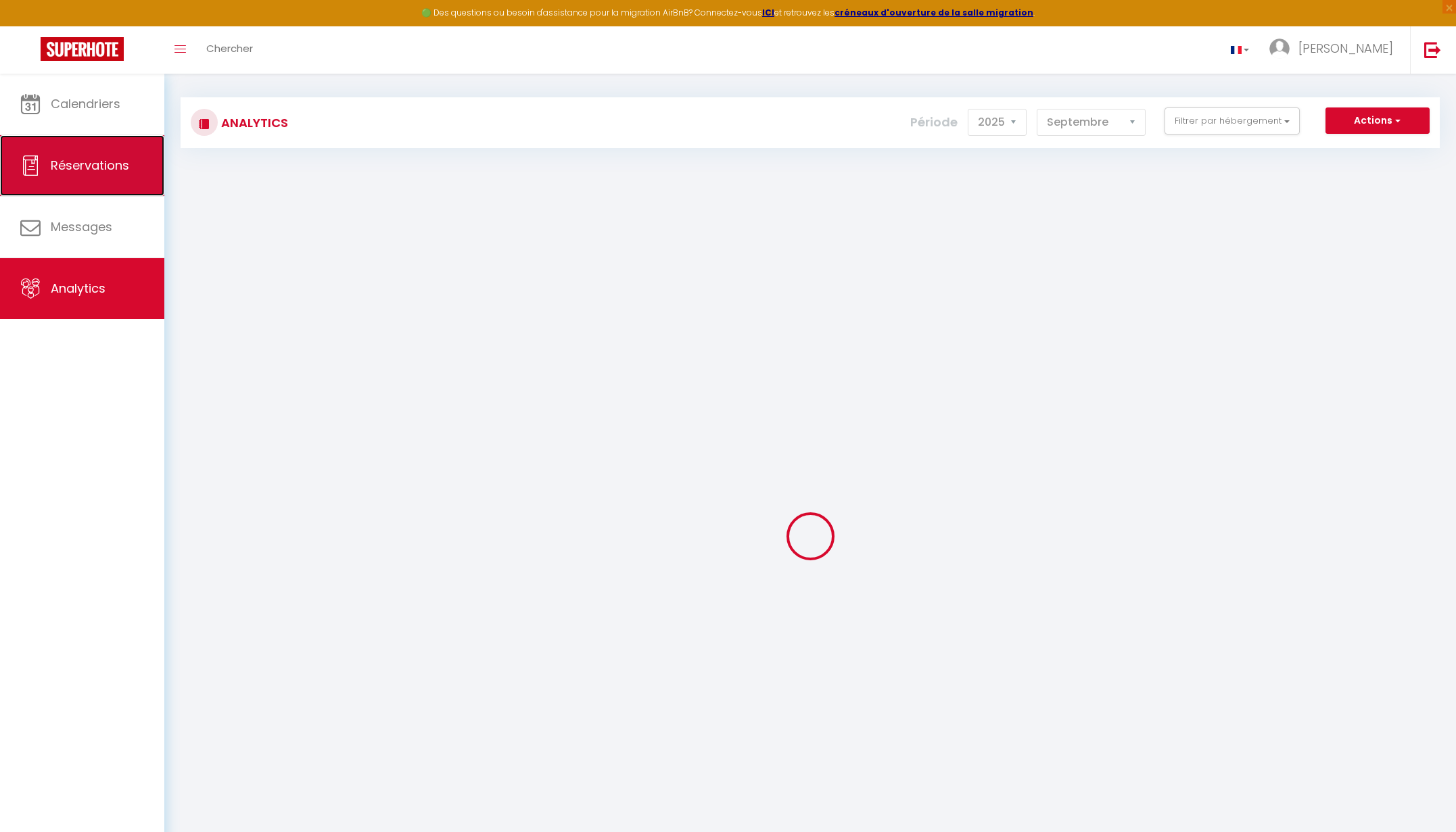
click at [84, 174] on link "Réservations" at bounding box center [82, 166] width 164 height 61
select select "not_cancelled"
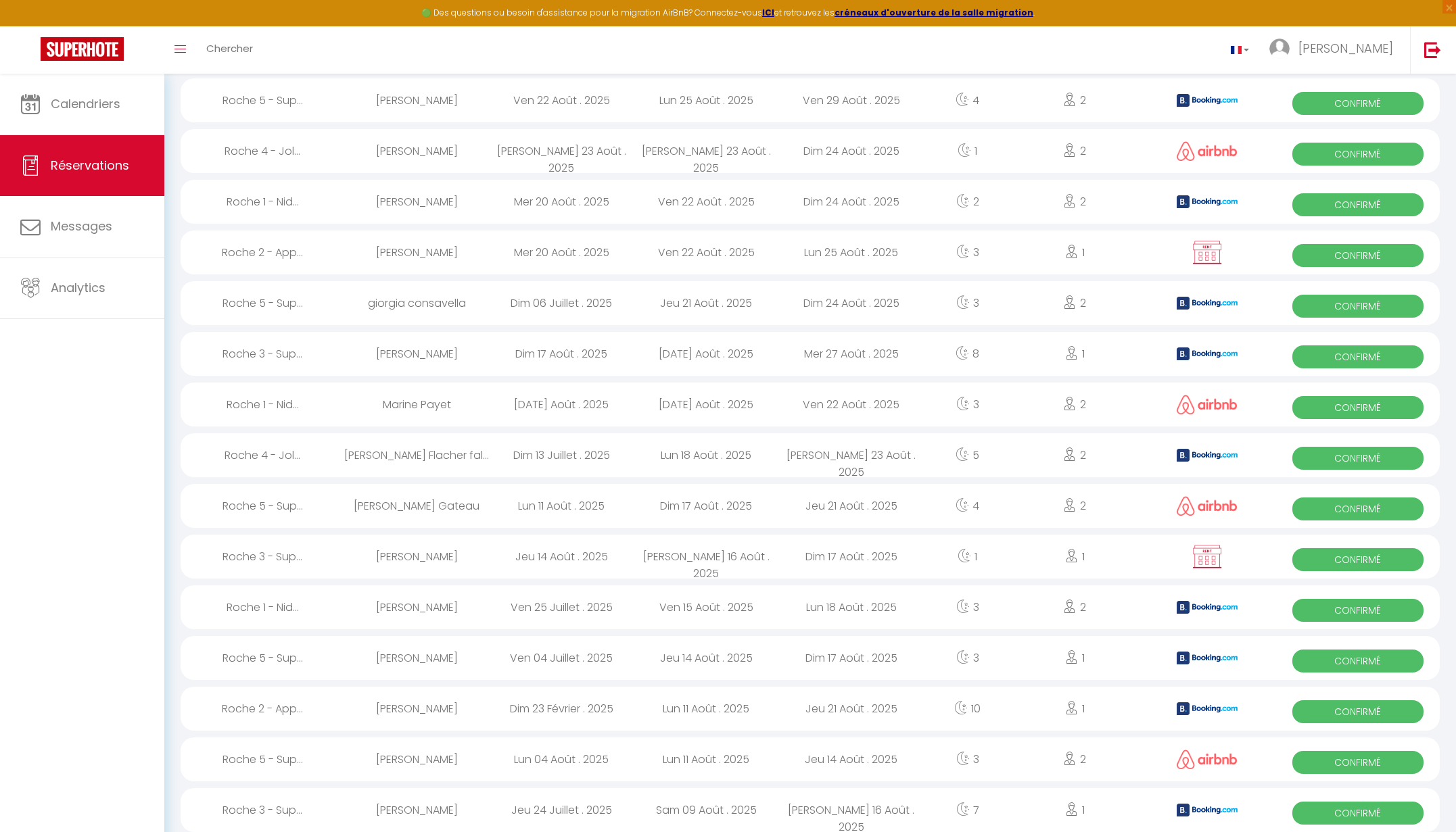
scroll to position [1962, 0]
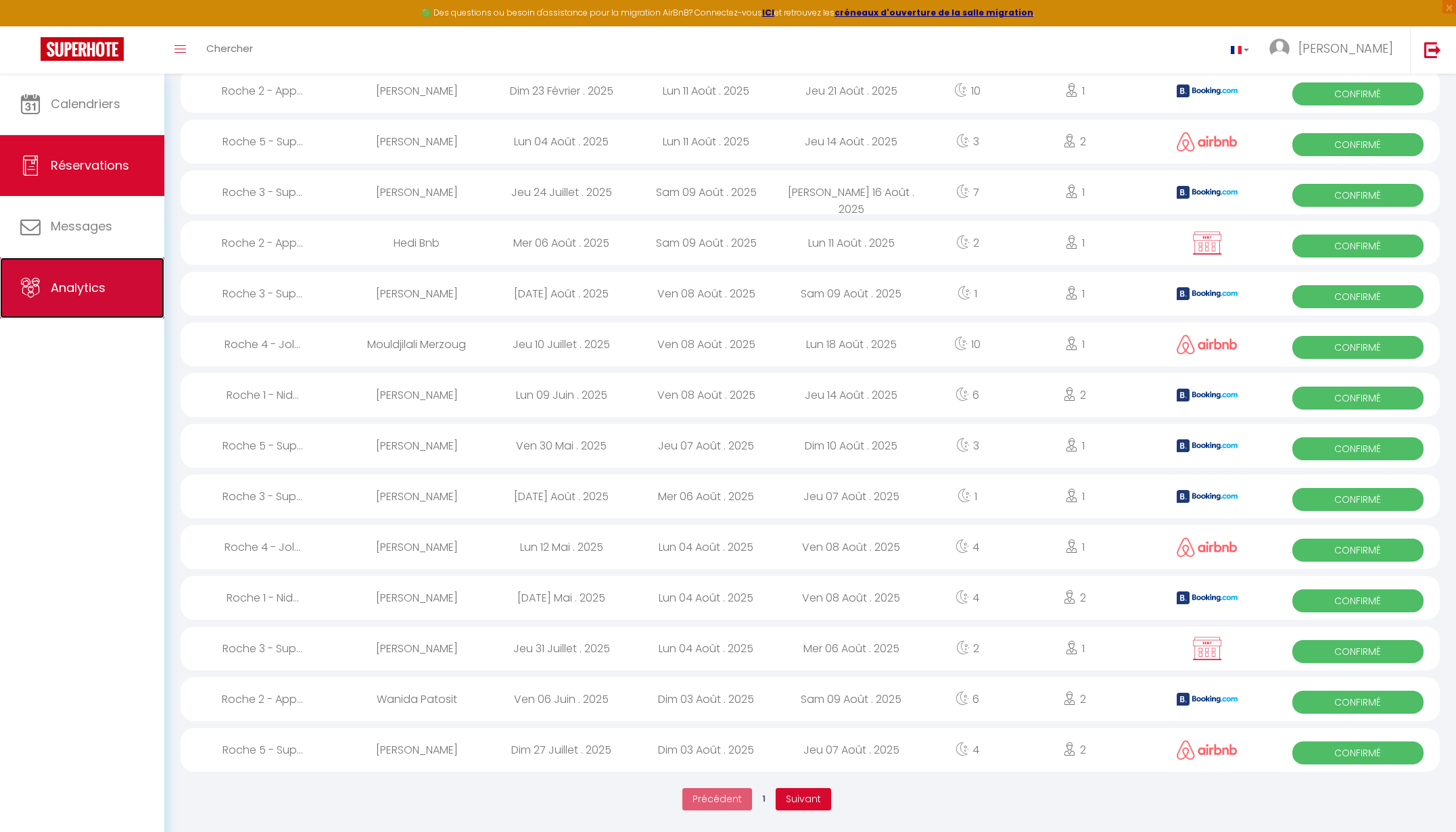
click at [115, 289] on link "Analytics" at bounding box center [82, 288] width 164 height 61
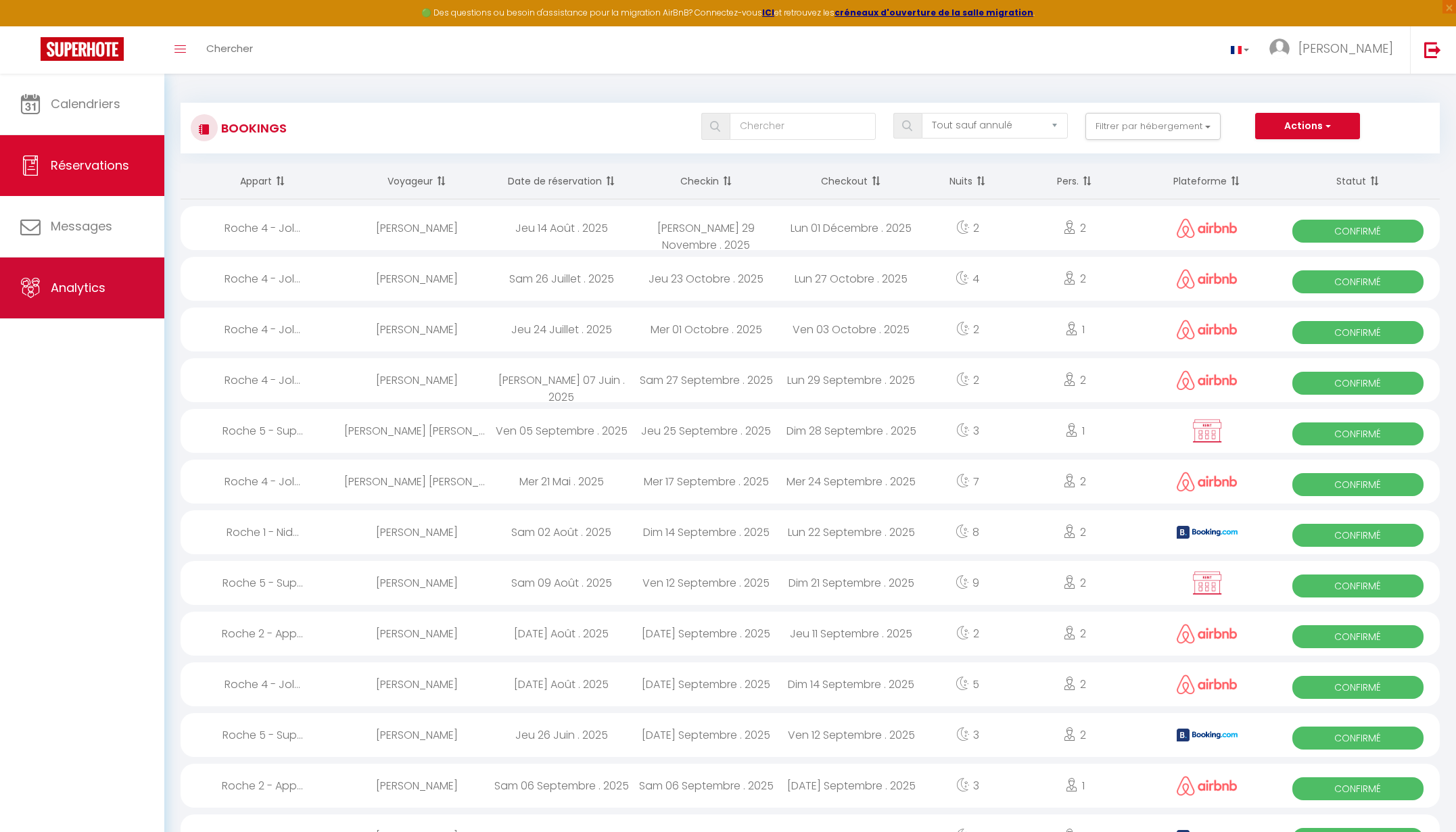
select select "2025"
select select "9"
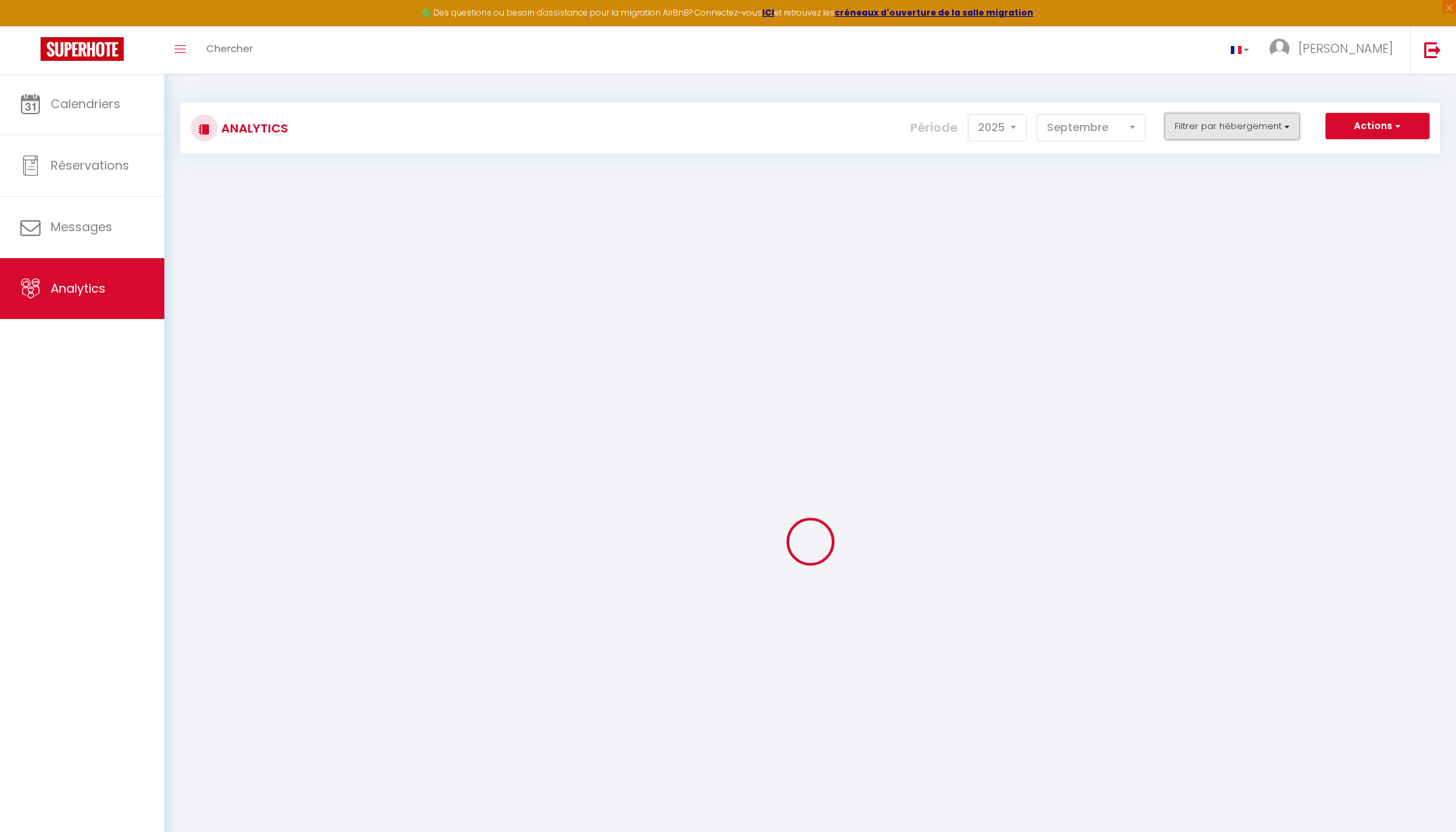
click at [1274, 125] on button "Filtrer par hébergement" at bounding box center [1231, 126] width 135 height 27
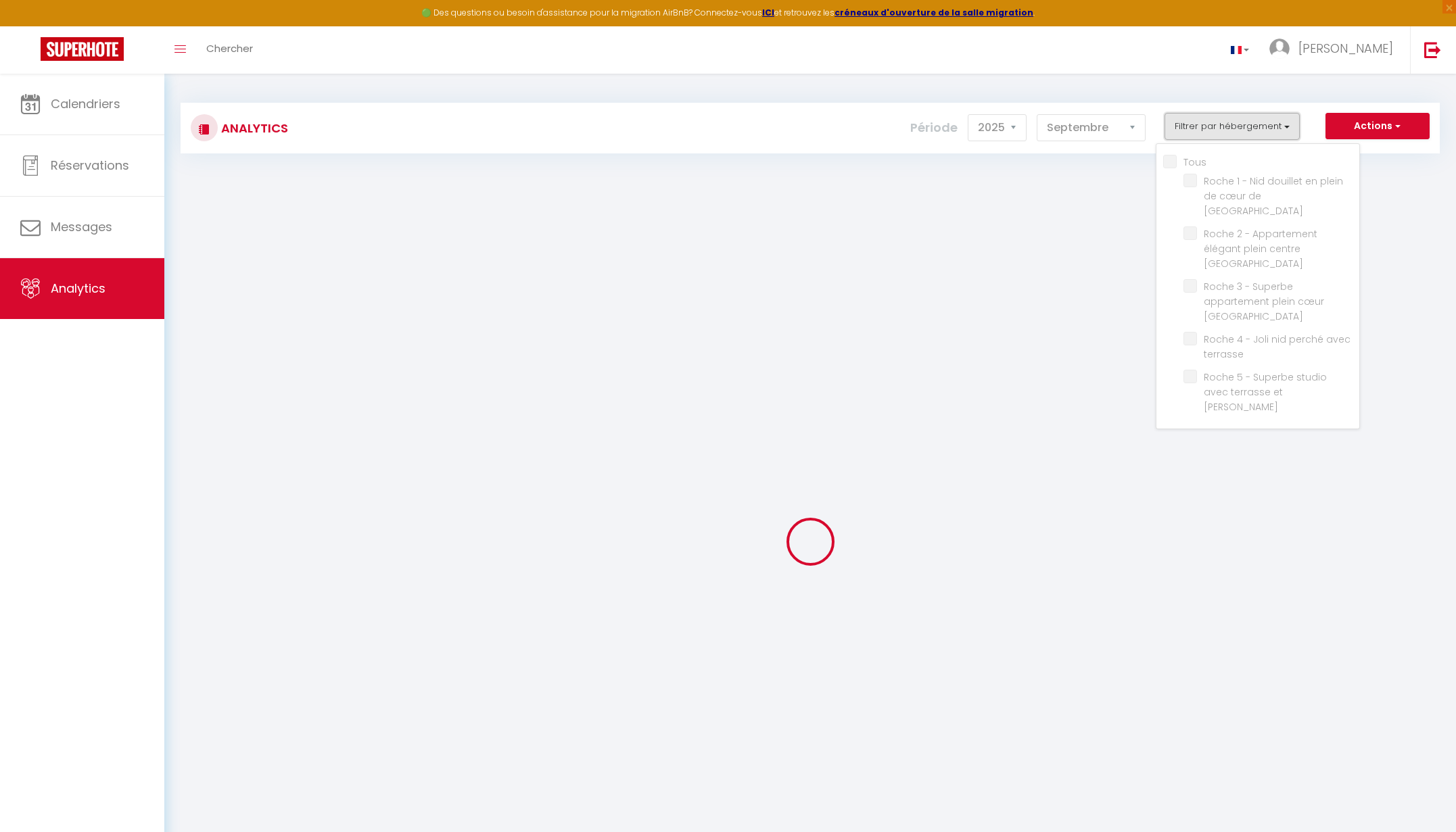
click at [1276, 124] on button "Filtrer par hébergement" at bounding box center [1231, 126] width 135 height 27
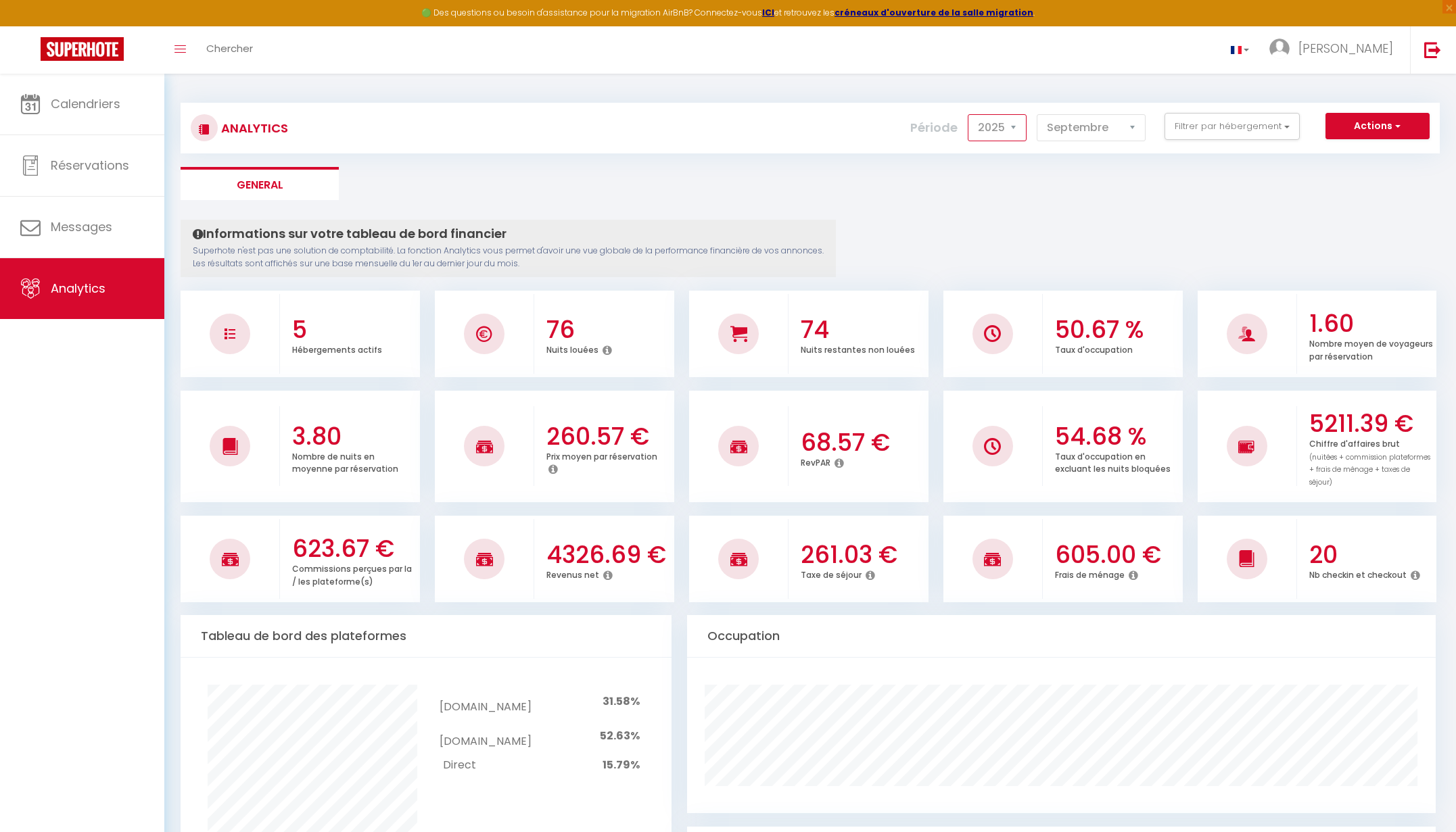
click at [995, 121] on select "2014 2015 2016 2017 2018 2019 2020 2021 2022 2023 2024 2025 2026 2027" at bounding box center [997, 128] width 59 height 27
